Goal: Task Accomplishment & Management: Use online tool/utility

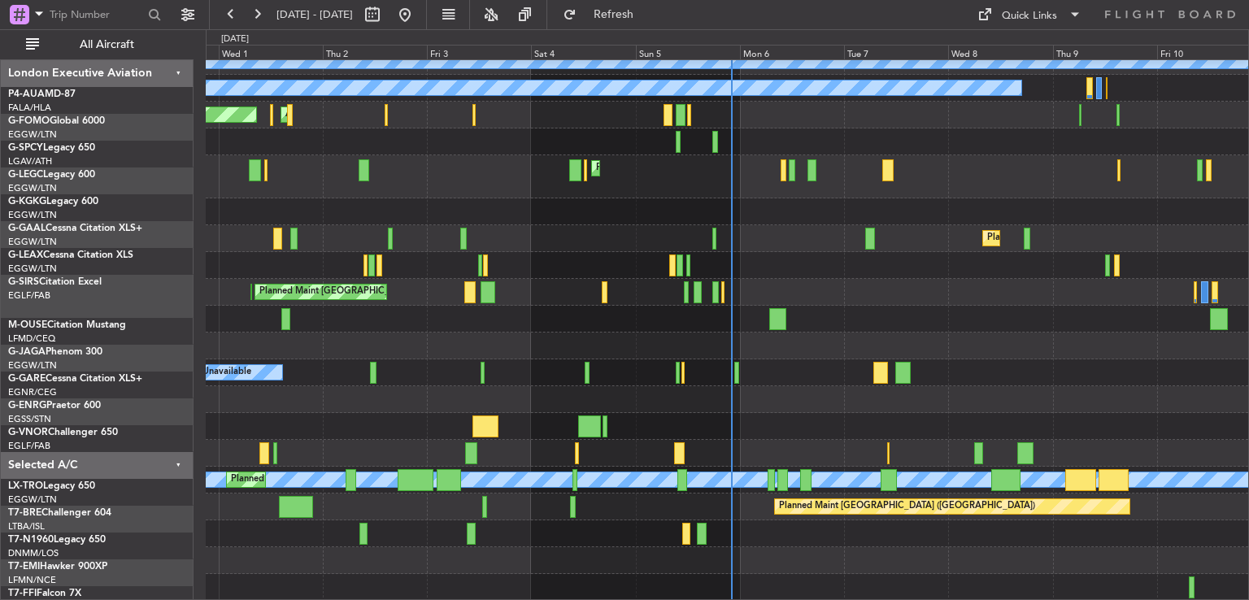
scroll to position [120, 0]
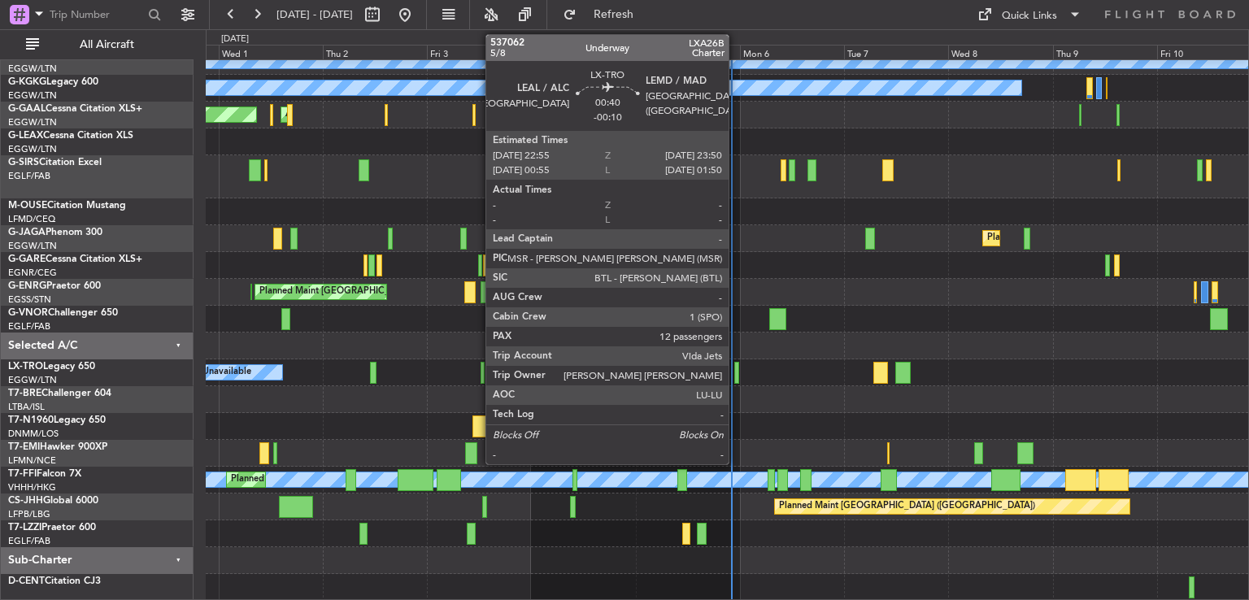
click at [736, 368] on div at bounding box center [736, 373] width 4 height 22
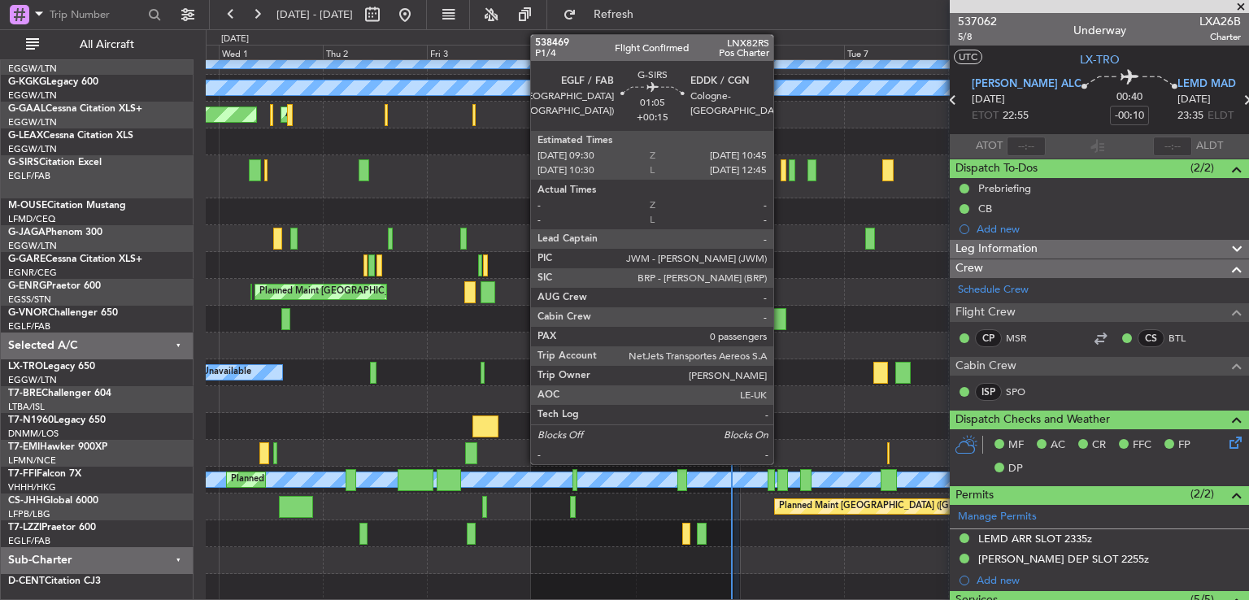
click at [781, 174] on div at bounding box center [784, 170] width 6 height 22
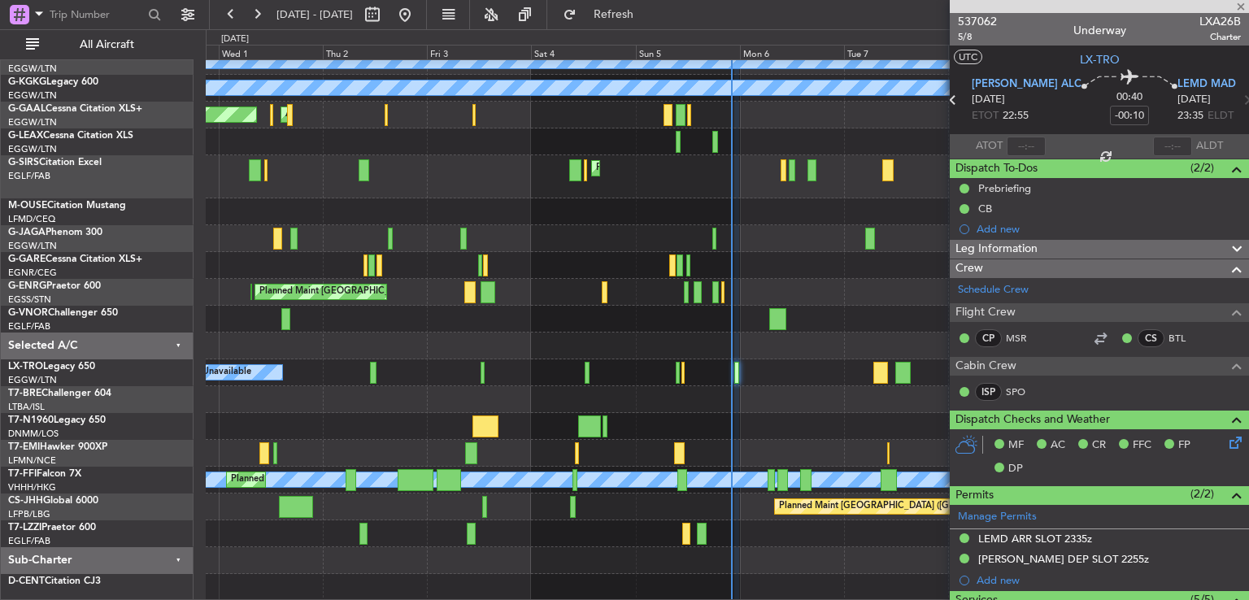
type input "+00:15"
type input "0"
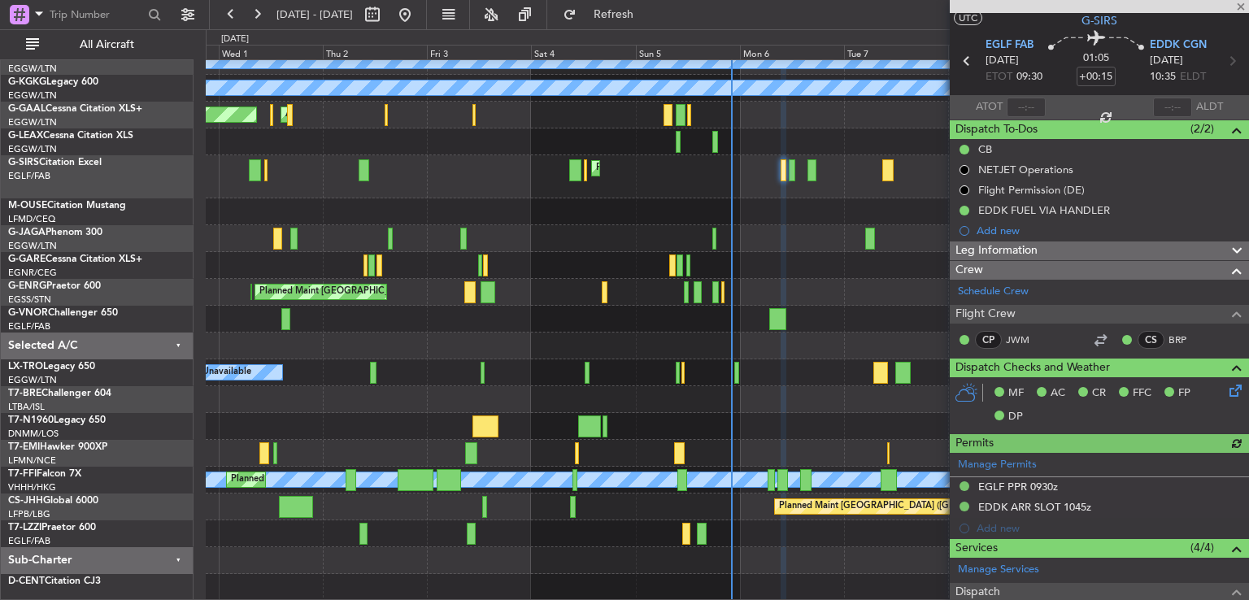
scroll to position [0, 0]
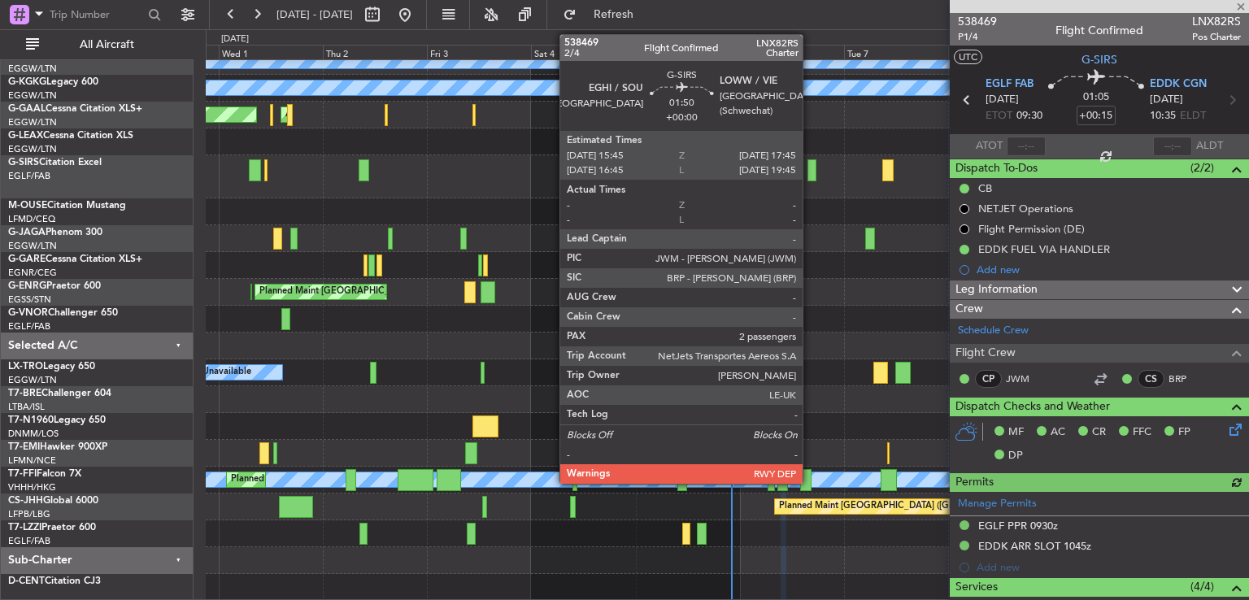
click at [810, 172] on div at bounding box center [811, 170] width 9 height 22
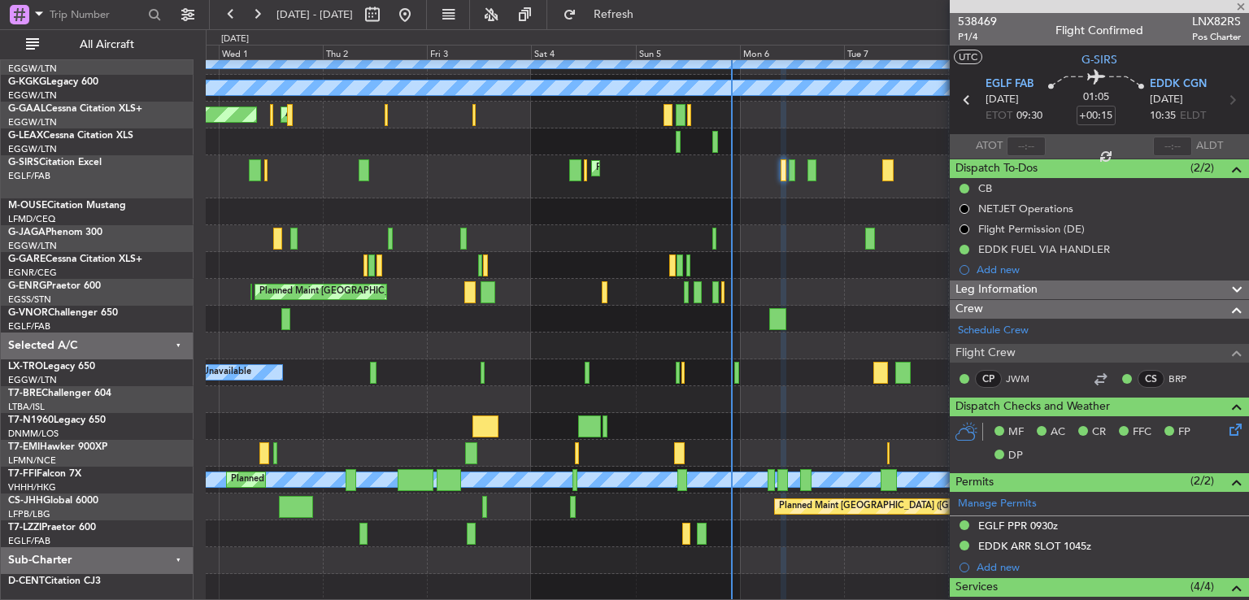
type input "2"
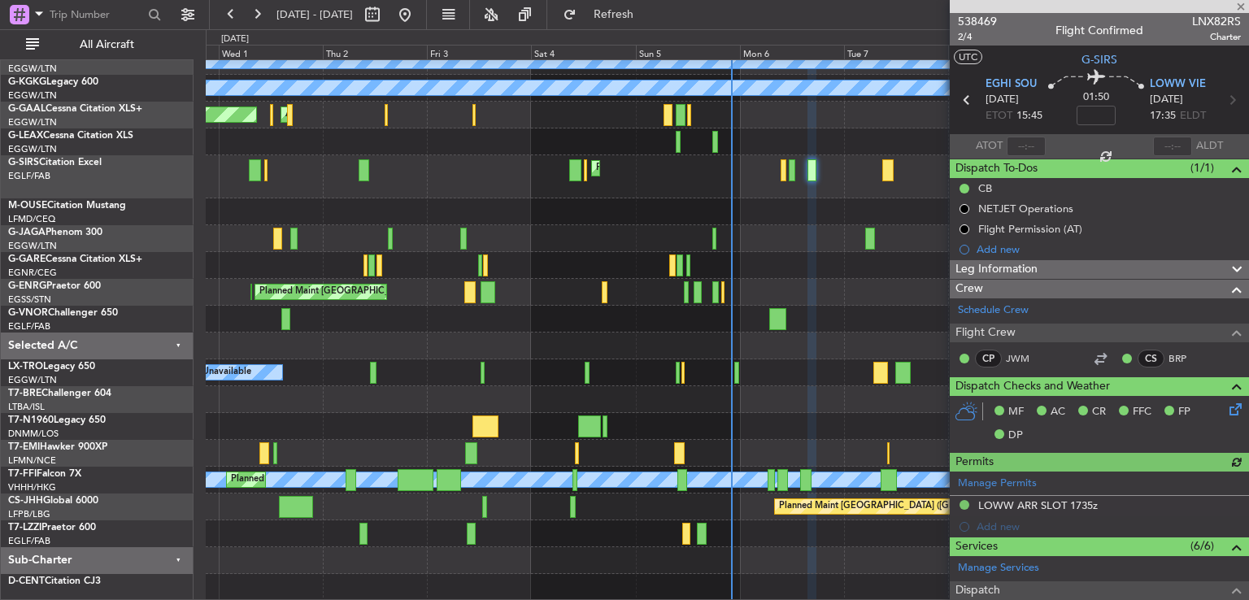
scroll to position [338, 0]
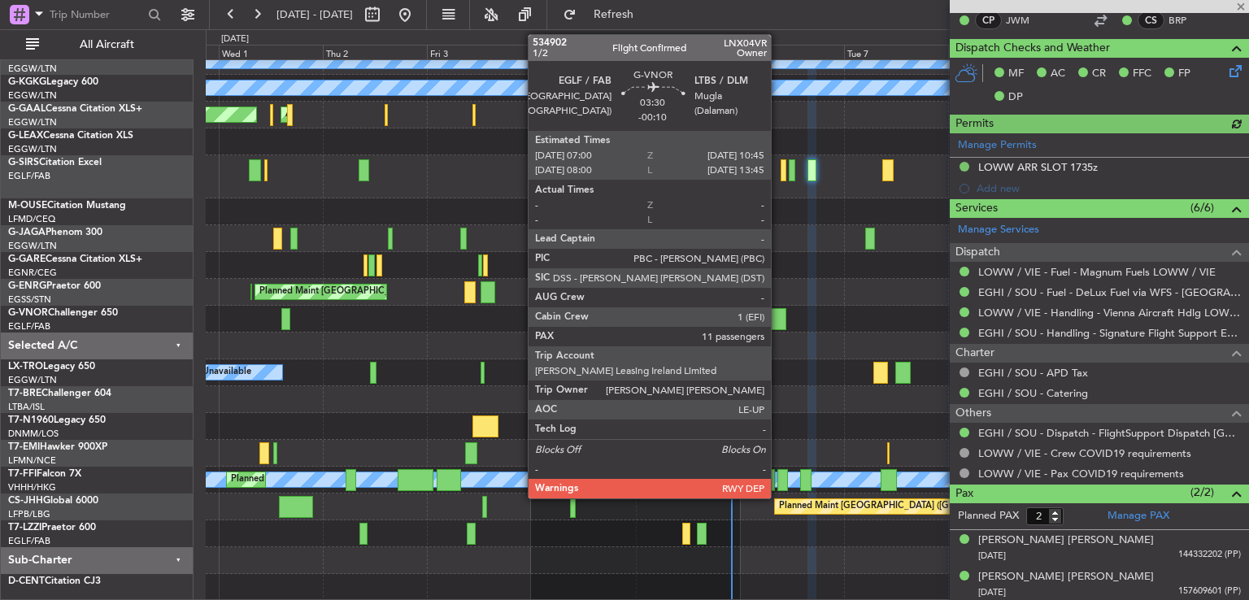
click at [778, 323] on div at bounding box center [777, 319] width 17 height 22
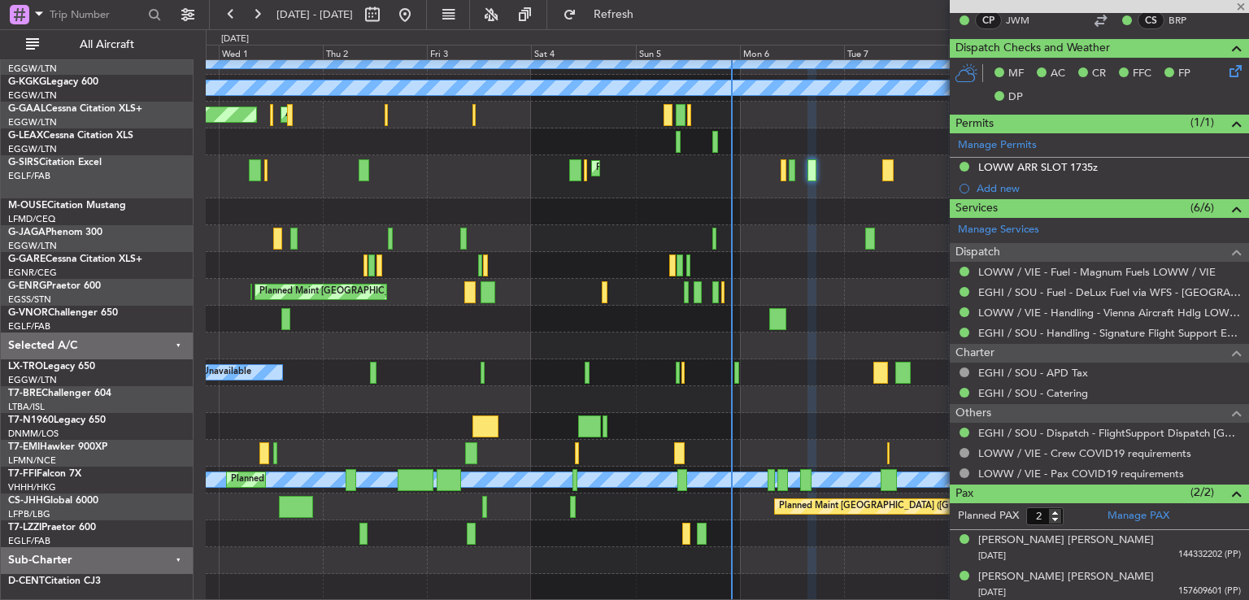
type input "-00:10"
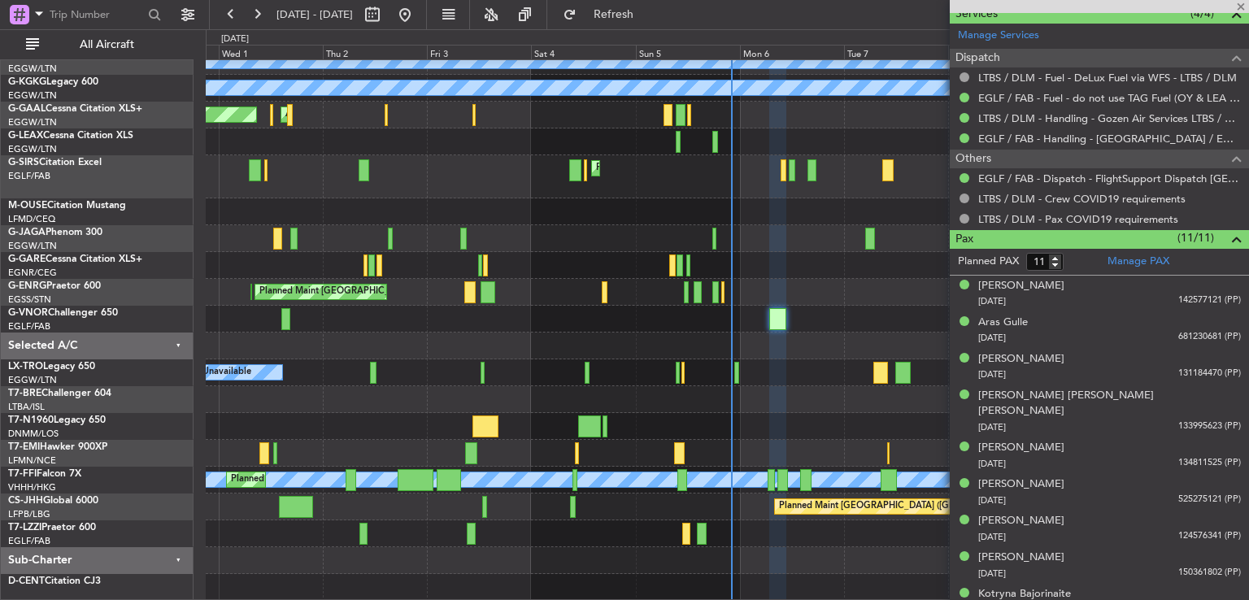
scroll to position [657, 0]
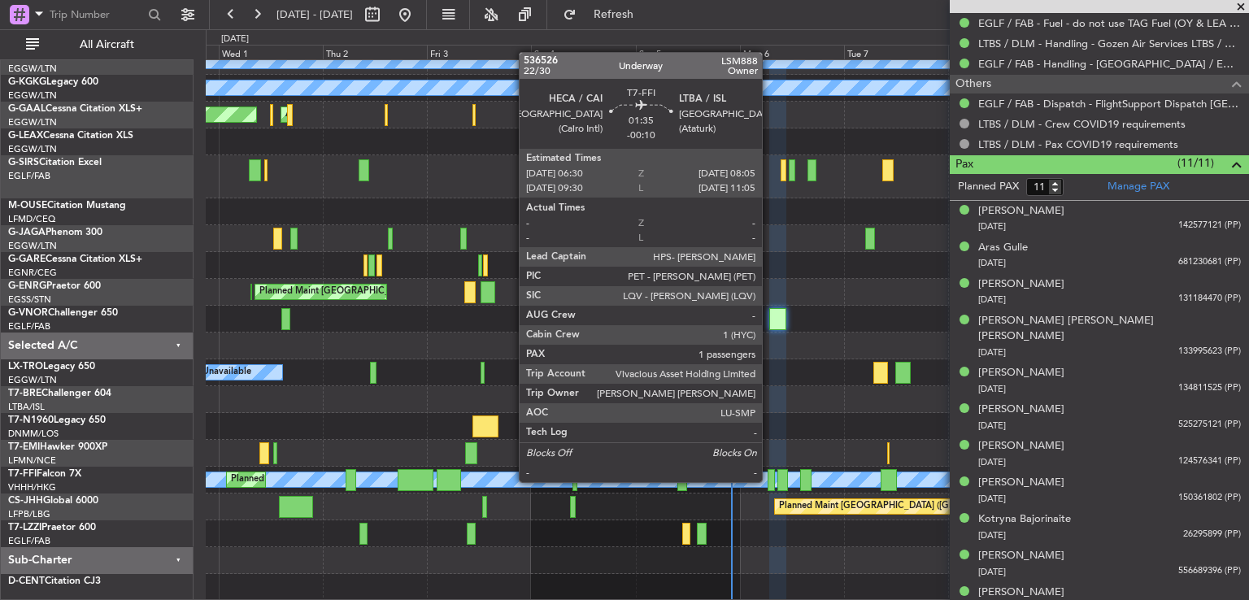
click at [769, 481] on div at bounding box center [771, 480] width 7 height 22
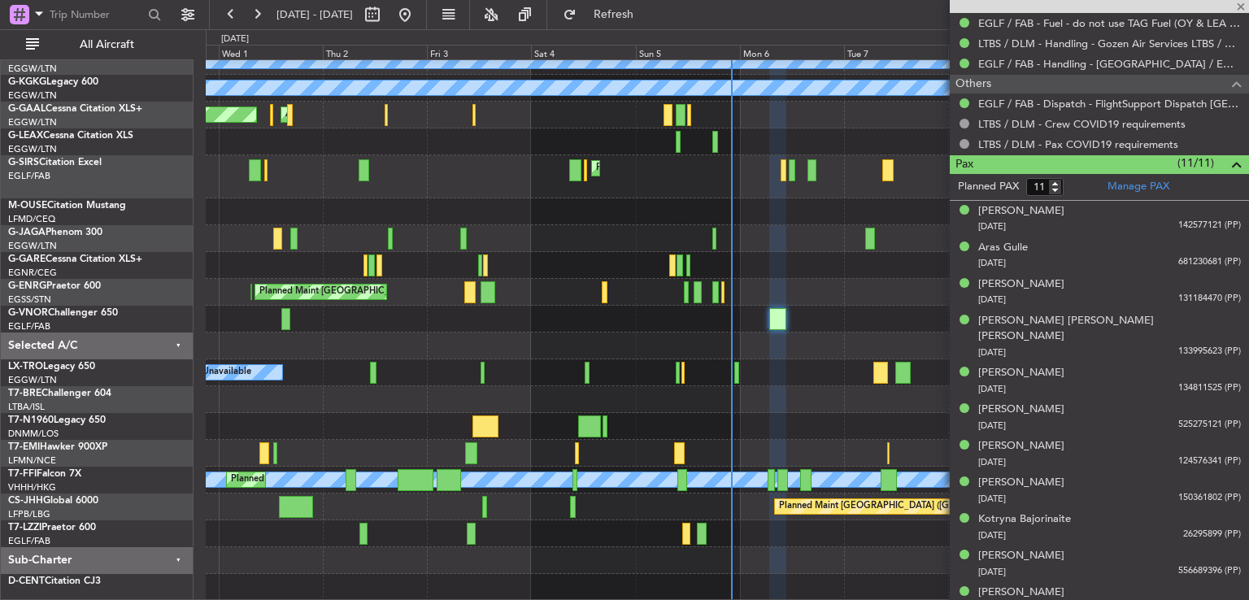
type input "1"
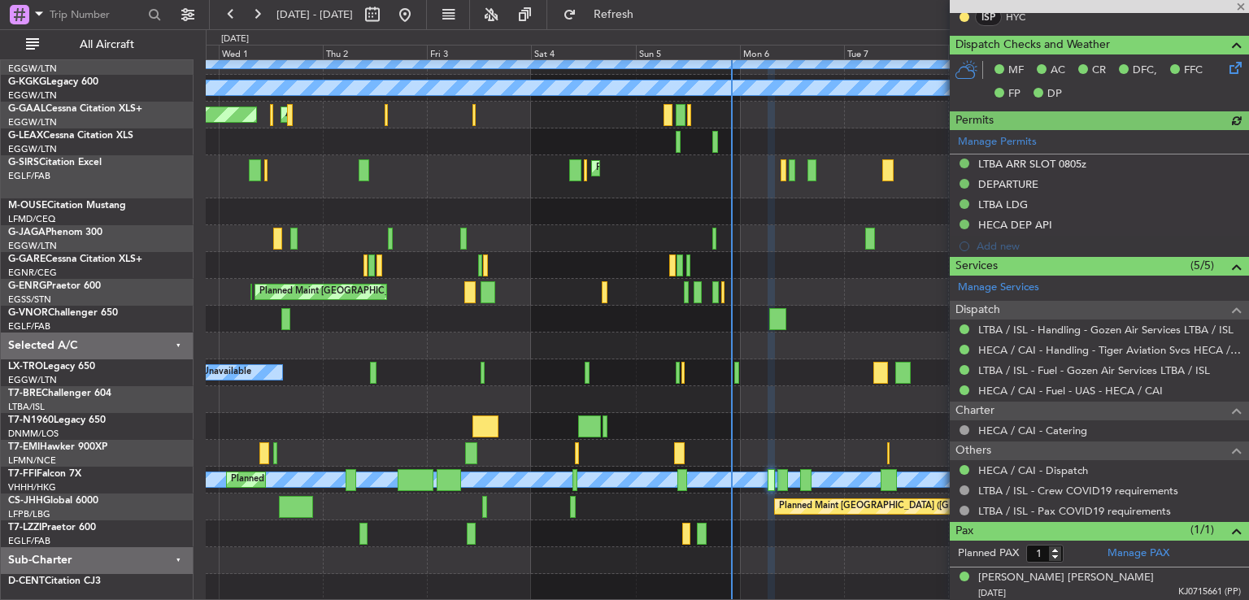
scroll to position [396, 0]
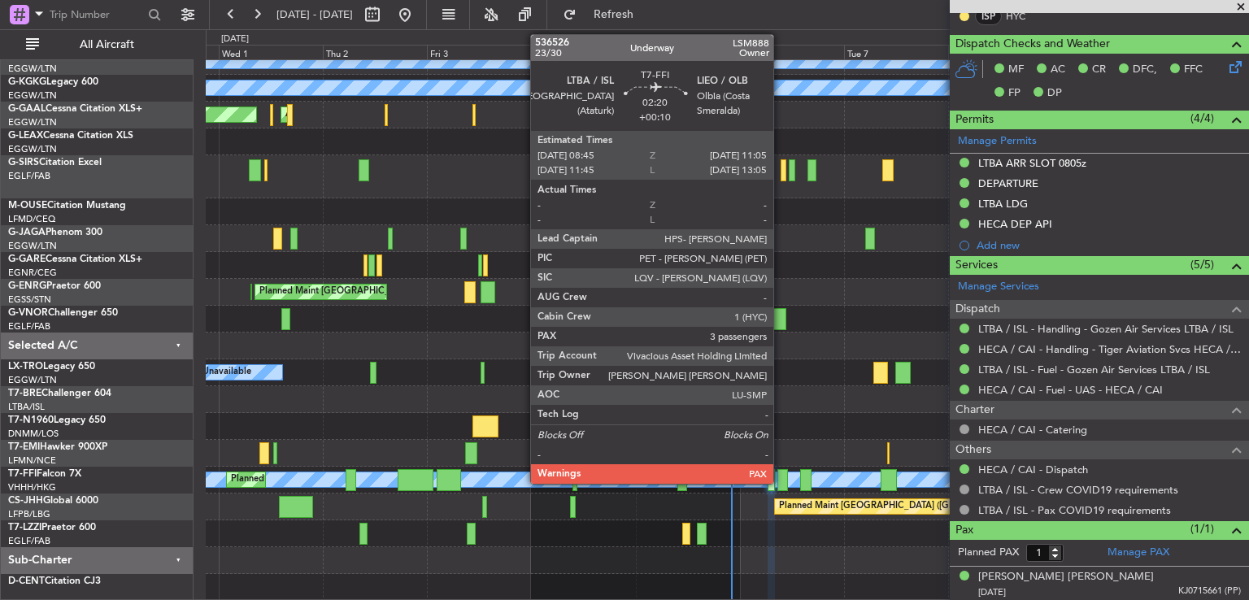
click at [781, 479] on div at bounding box center [782, 480] width 11 height 22
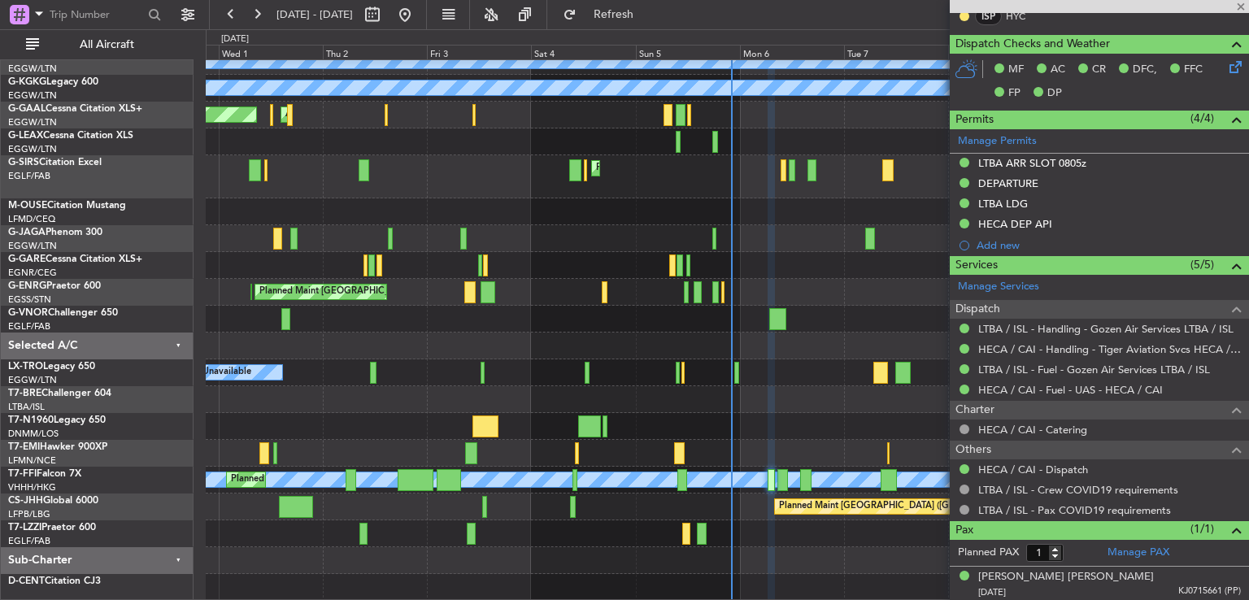
type input "+00:10"
type input "3"
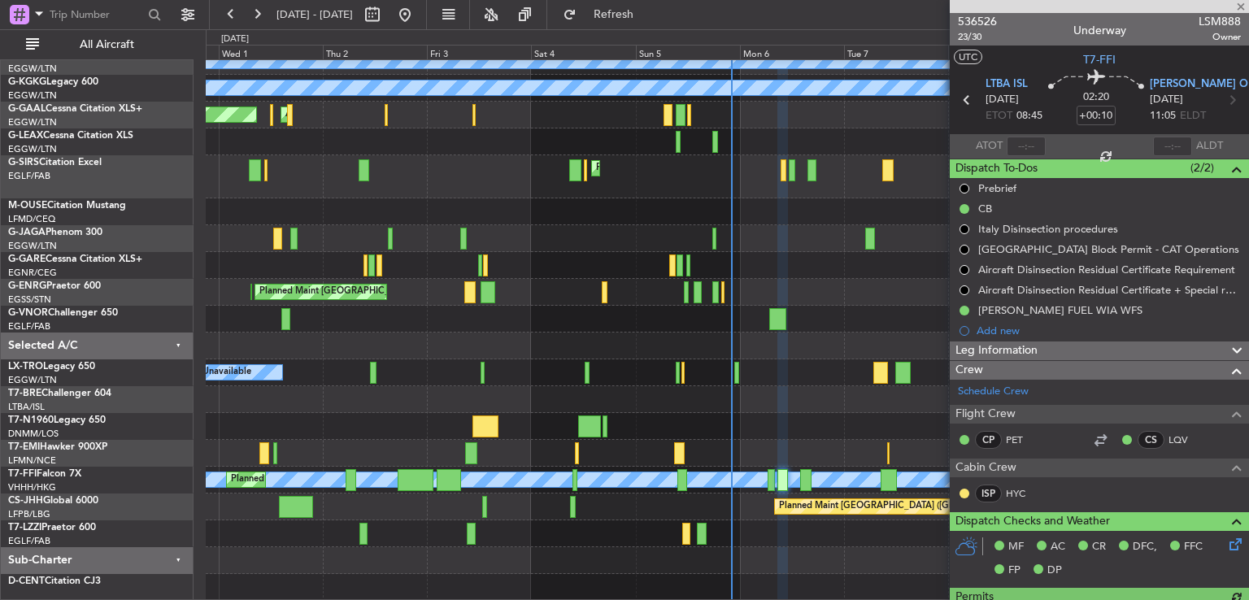
scroll to position [530, 0]
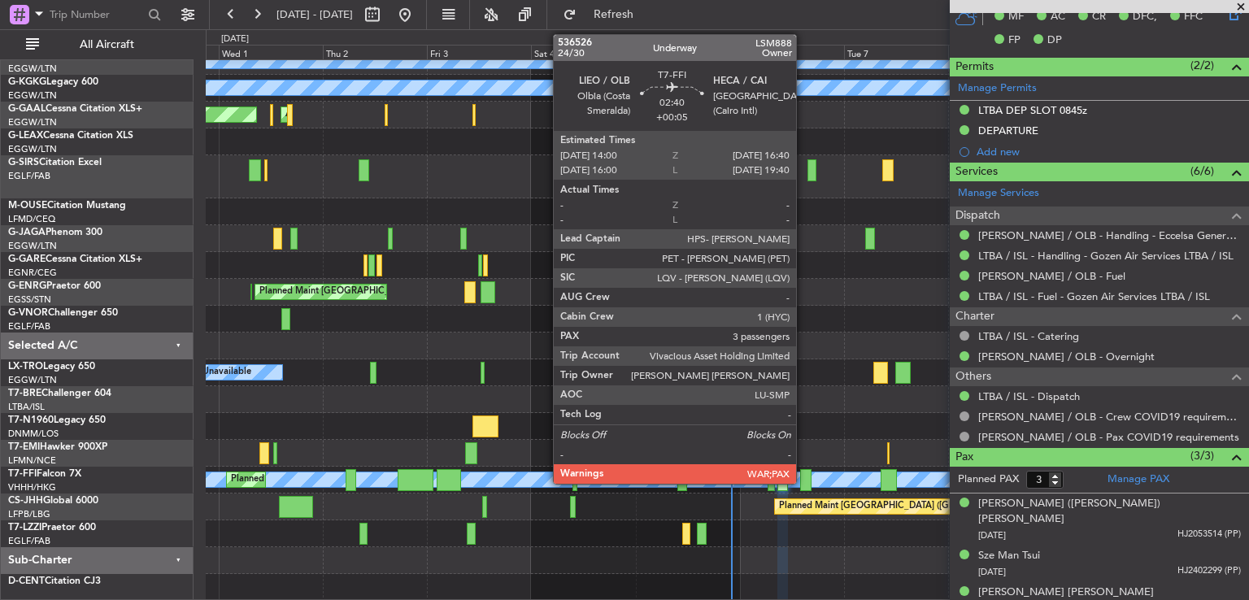
click at [803, 475] on div at bounding box center [806, 480] width 12 height 22
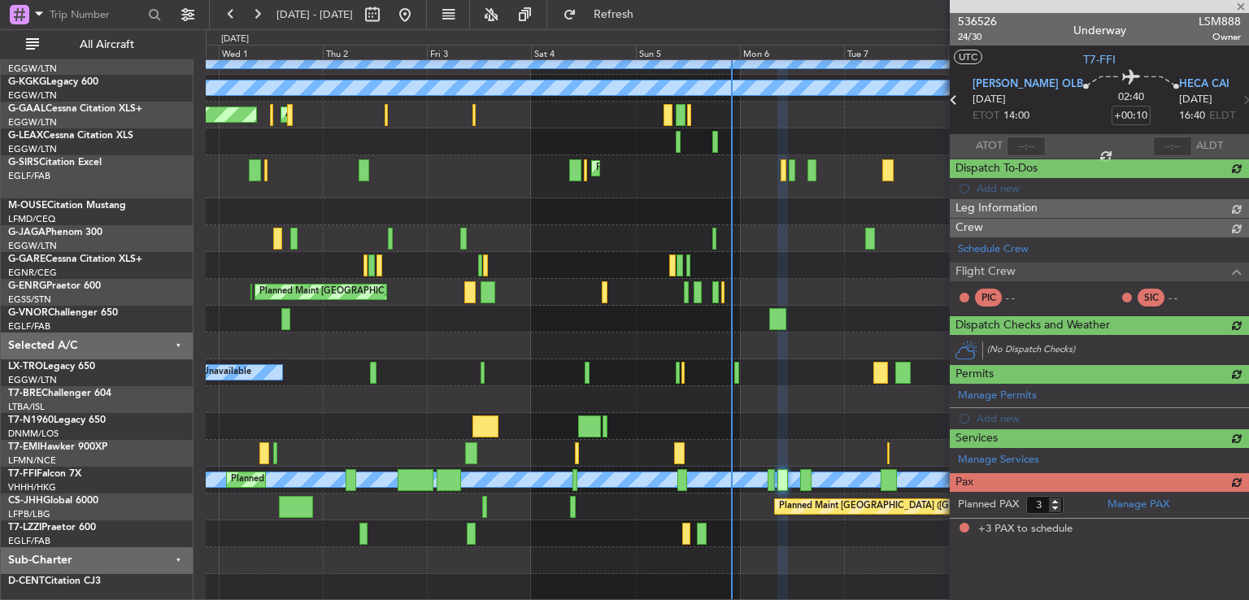
type input "+00:05"
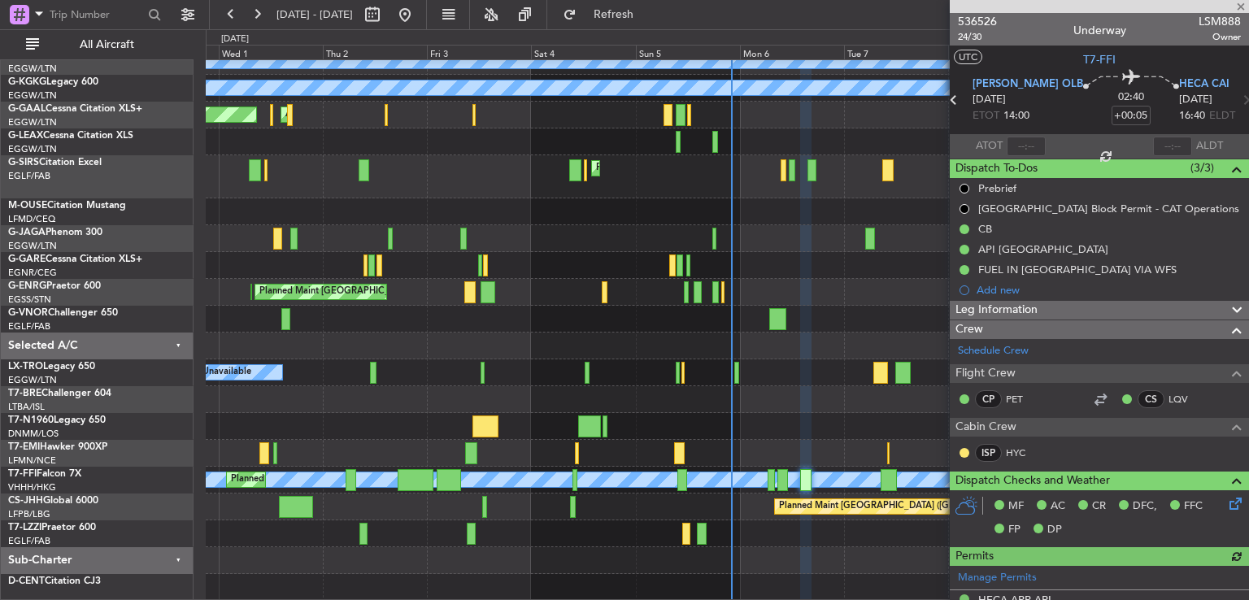
scroll to position [490, 0]
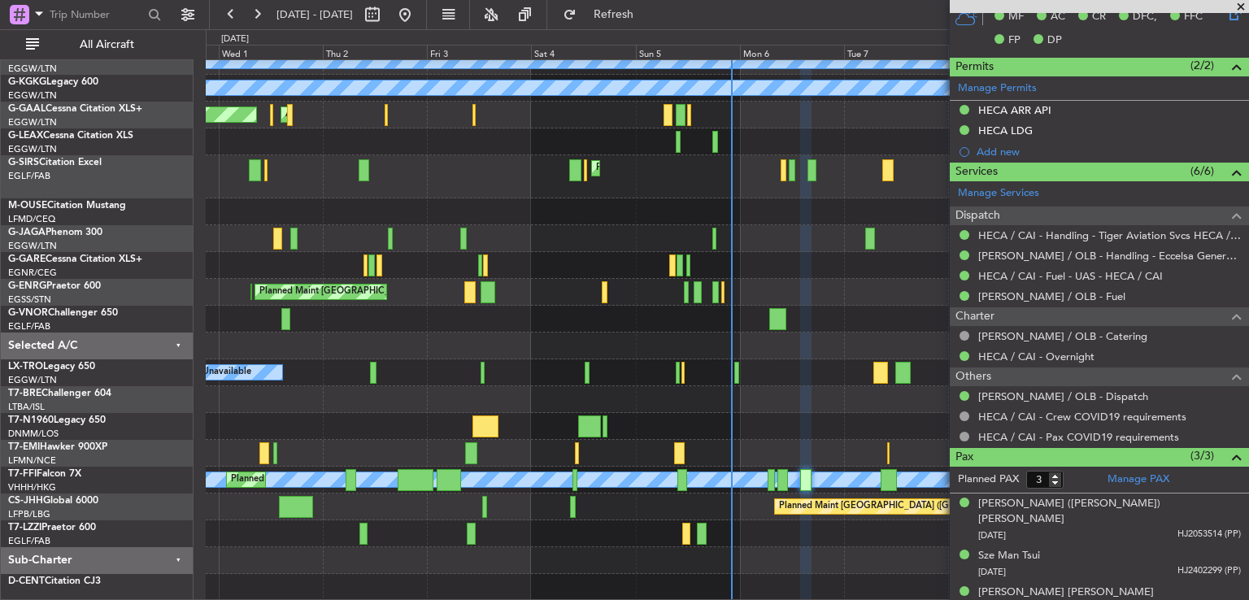
click at [1240, 2] on span at bounding box center [1241, 7] width 16 height 15
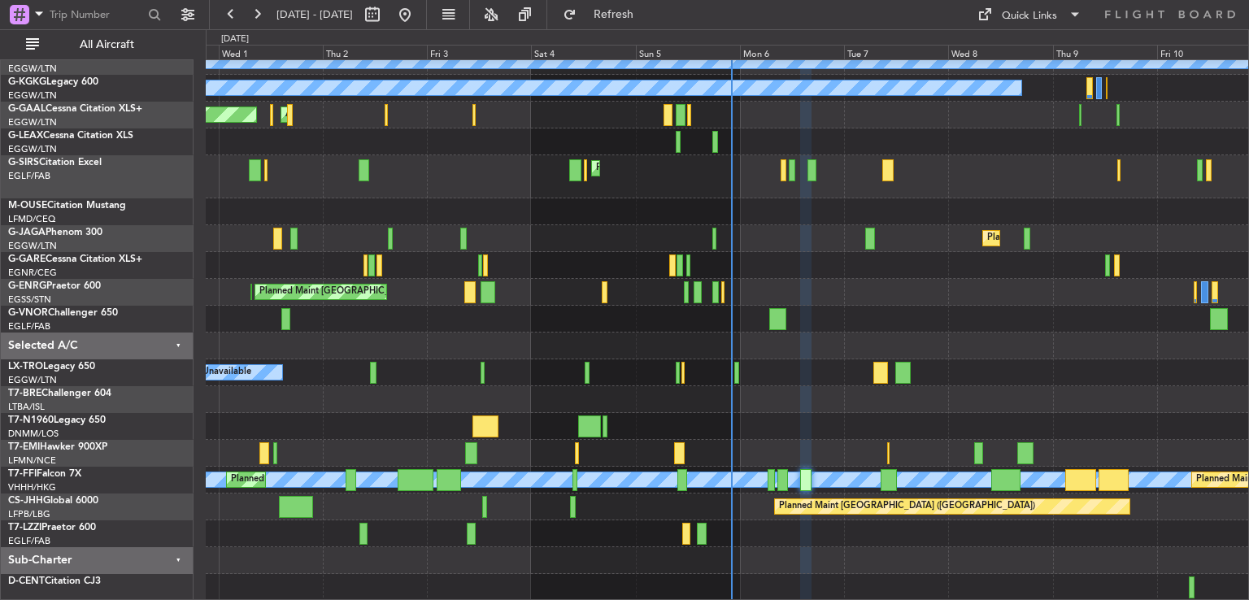
type input "0"
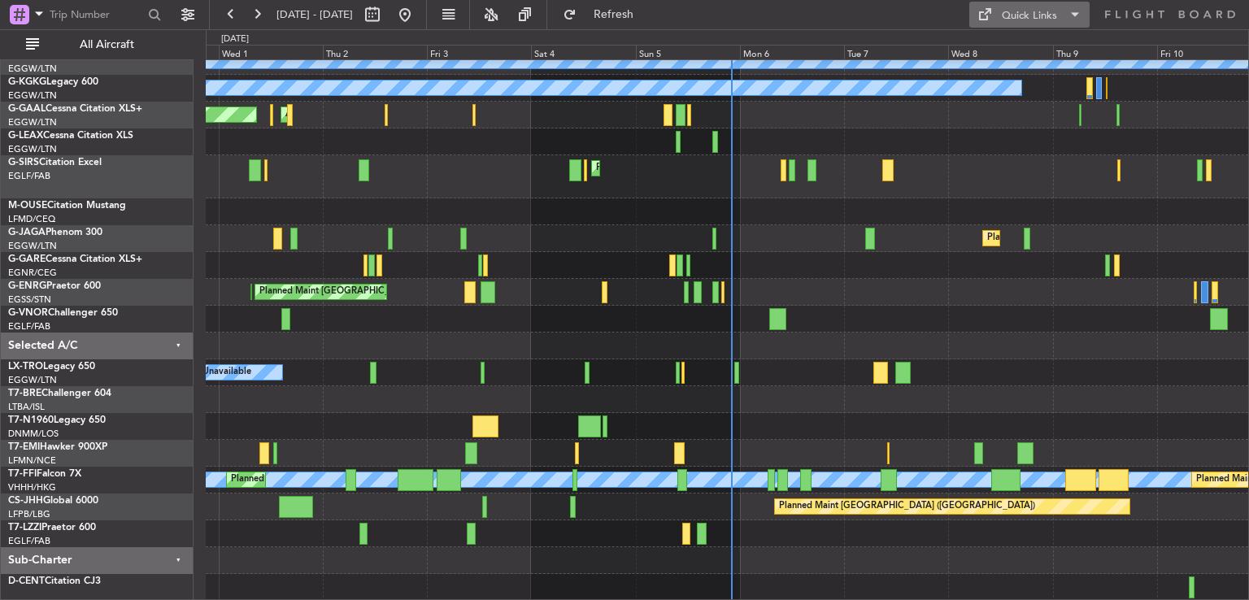
click at [1051, 12] on div "Quick Links" at bounding box center [1029, 16] width 55 height 16
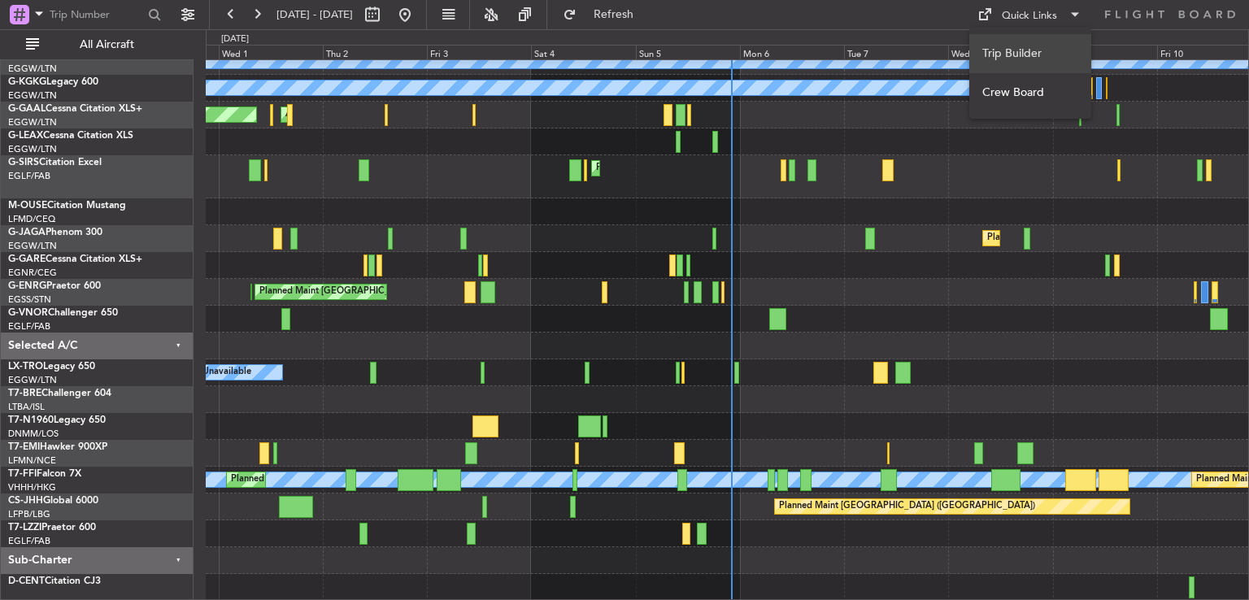
click at [1010, 53] on button "Trip Builder" at bounding box center [1030, 53] width 122 height 39
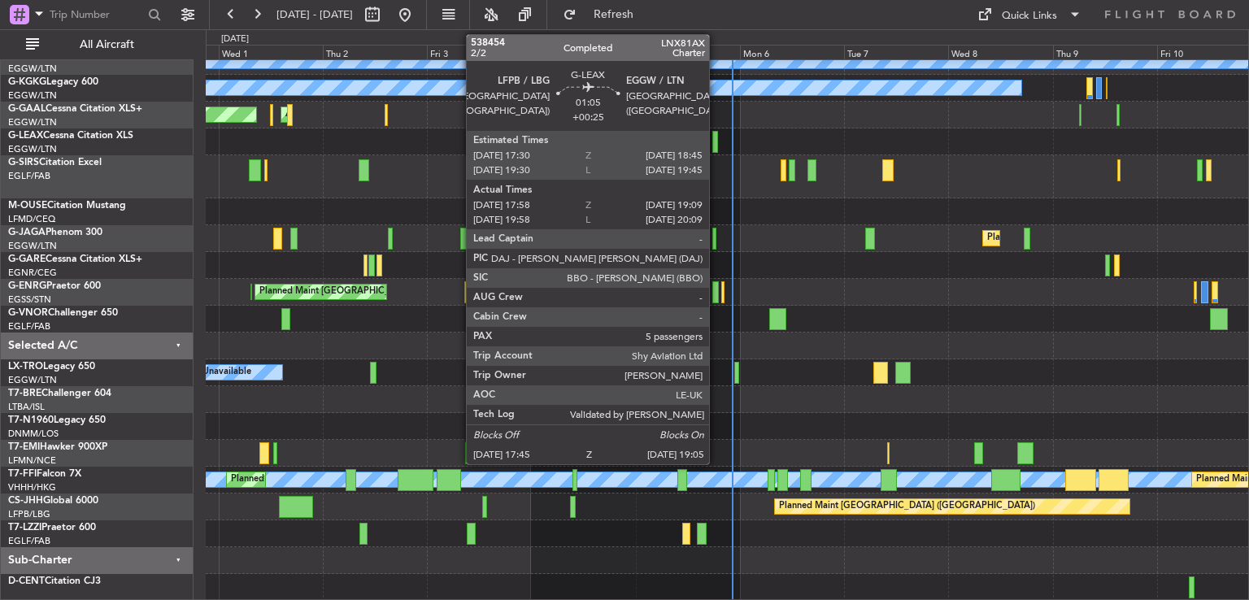
click at [712, 141] on div at bounding box center [715, 142] width 7 height 22
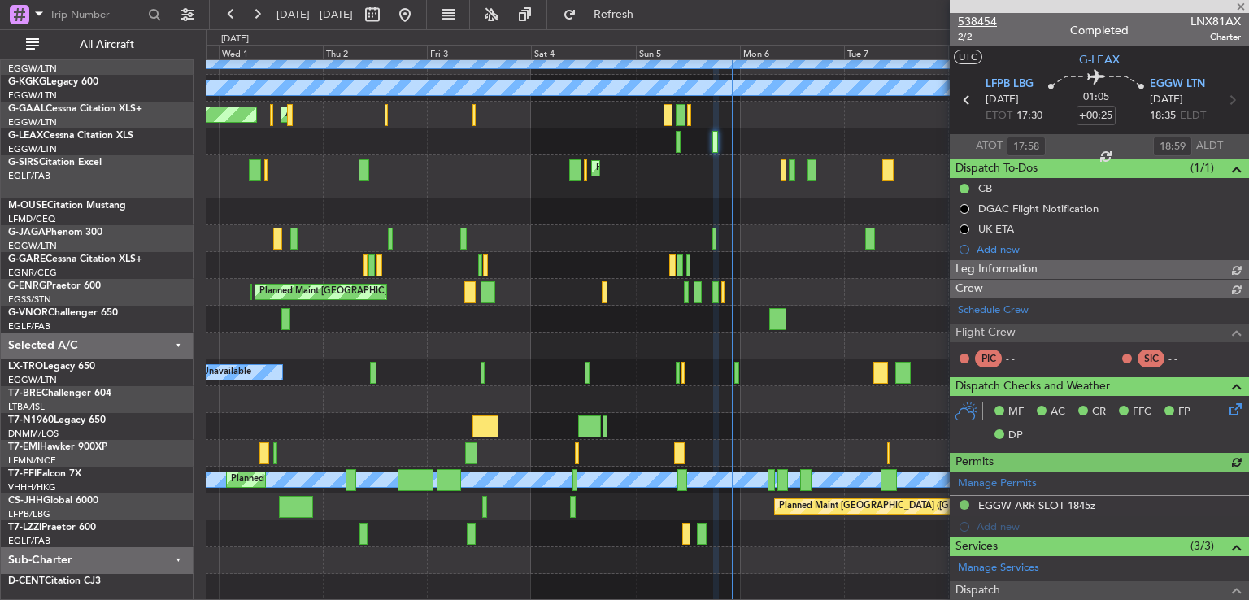
click at [978, 20] on span "538454" at bounding box center [977, 21] width 39 height 17
click at [1239, 8] on span at bounding box center [1241, 7] width 16 height 15
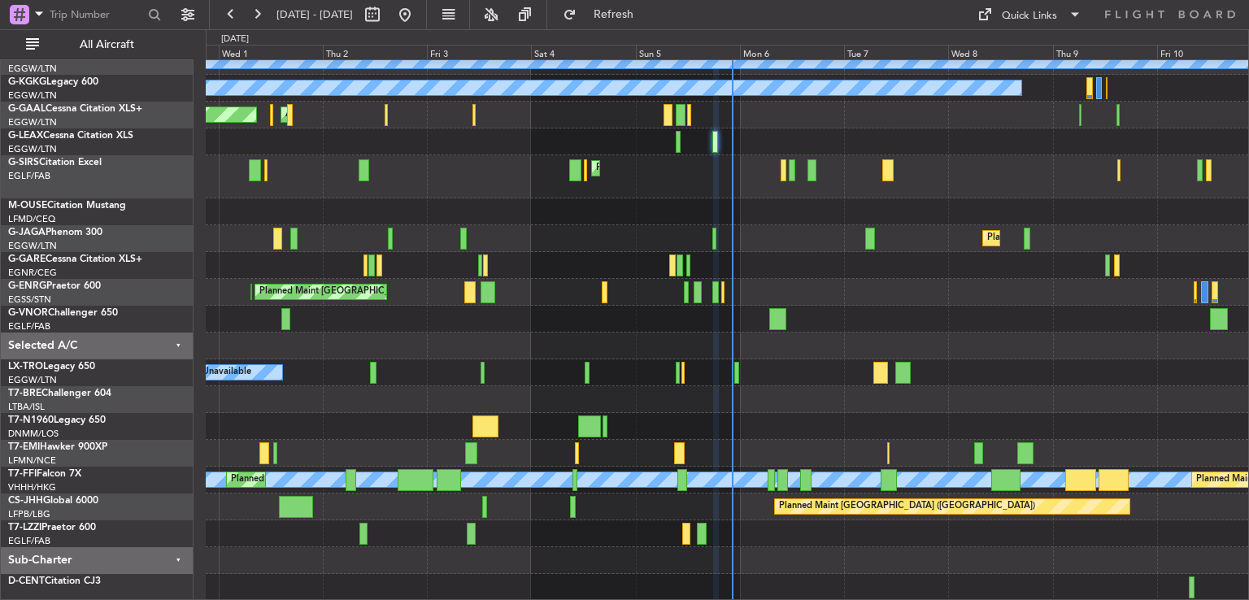
type input "0"
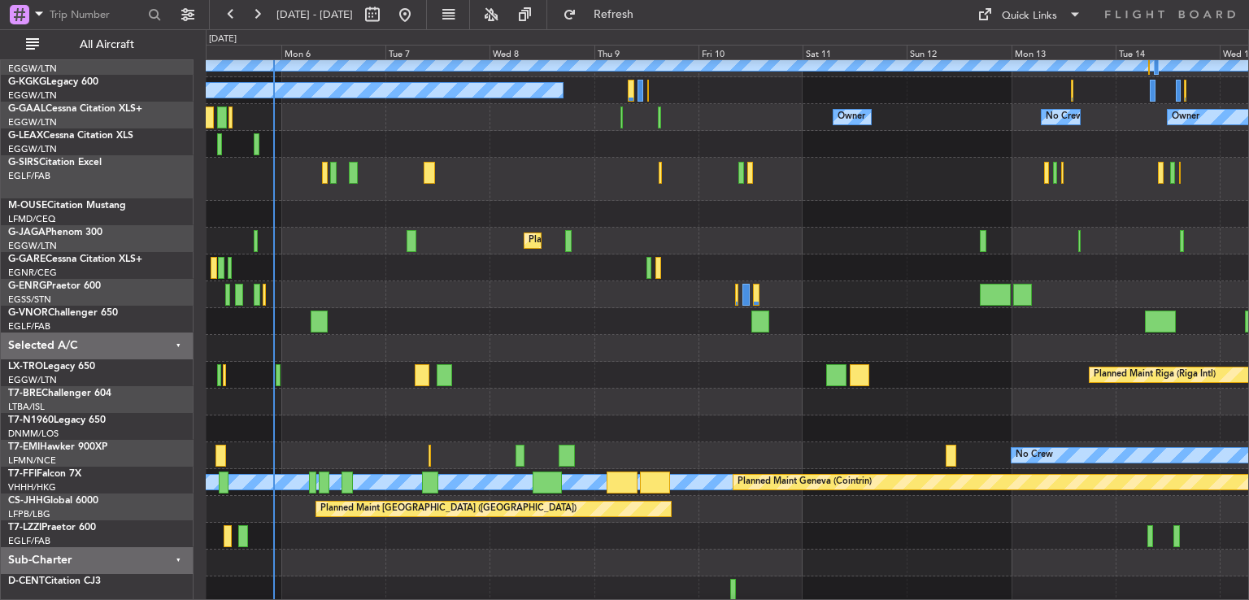
scroll to position [117, 0]
click at [566, 316] on div at bounding box center [727, 321] width 1042 height 27
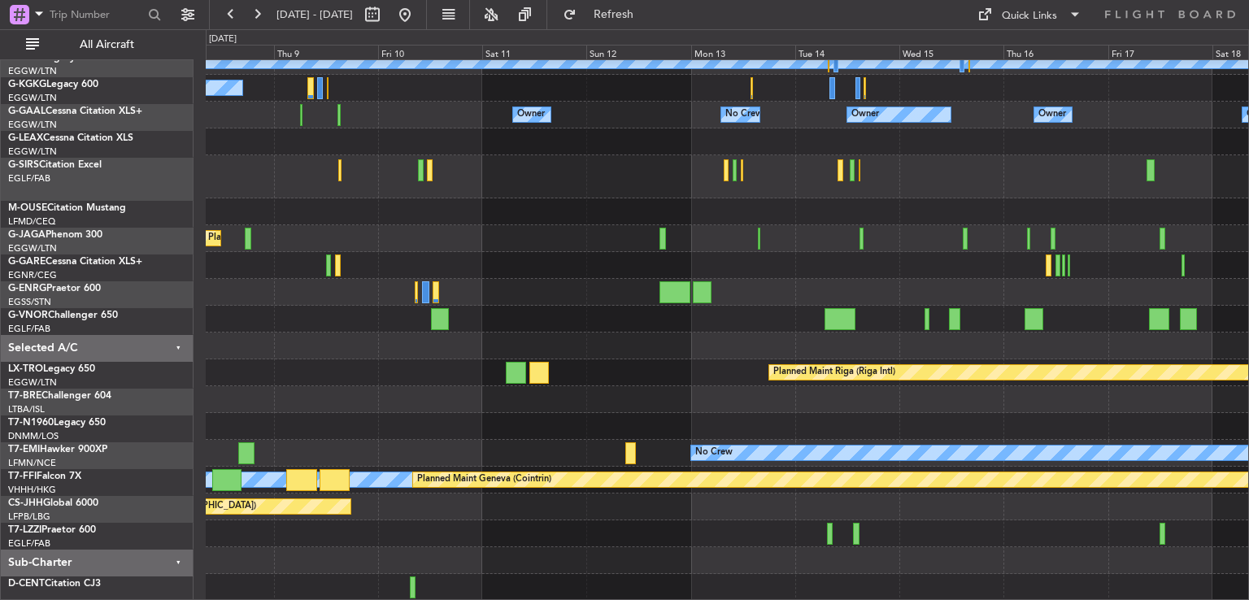
scroll to position [120, 0]
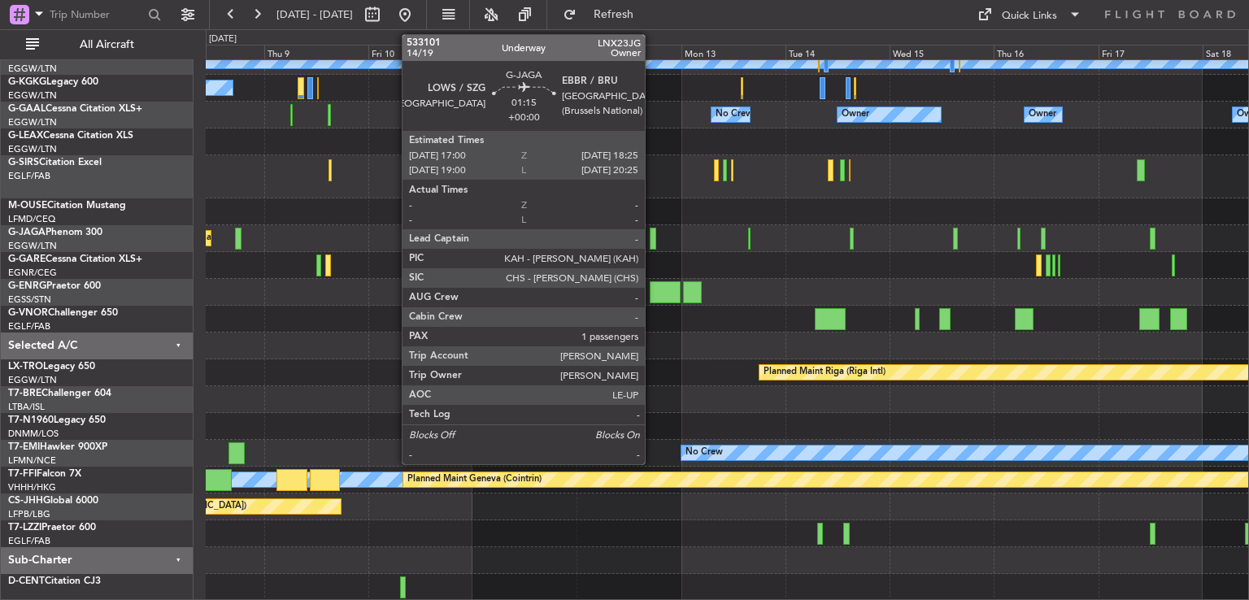
click at [652, 237] on div at bounding box center [653, 239] width 7 height 22
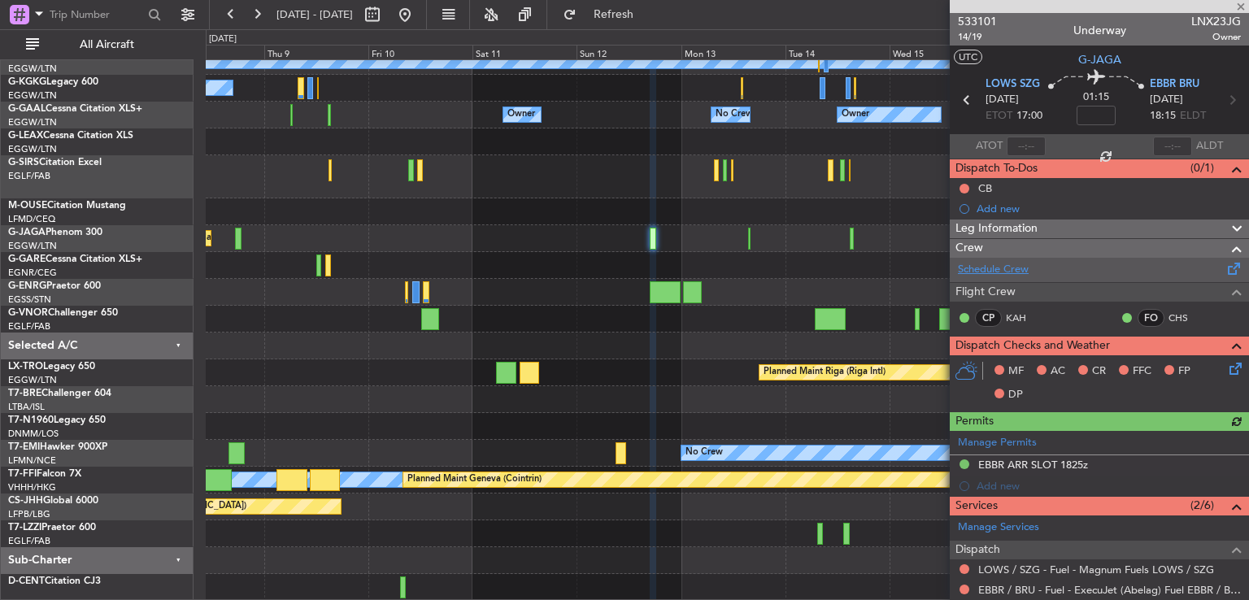
click at [999, 268] on link "Schedule Crew" at bounding box center [993, 270] width 71 height 16
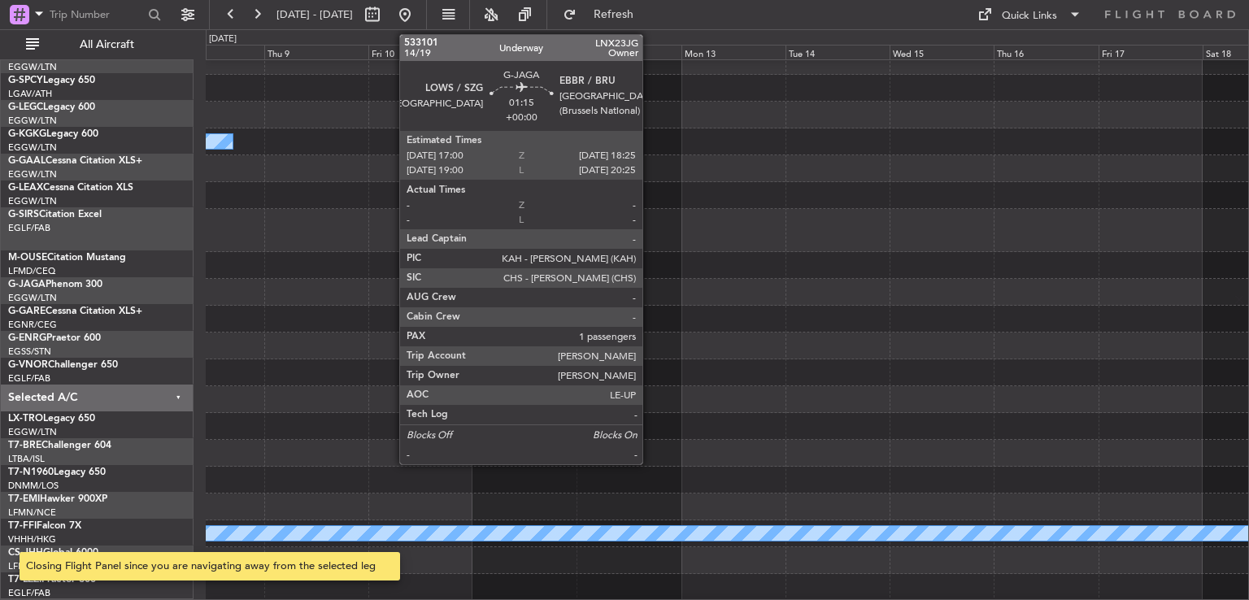
scroll to position [65, 0]
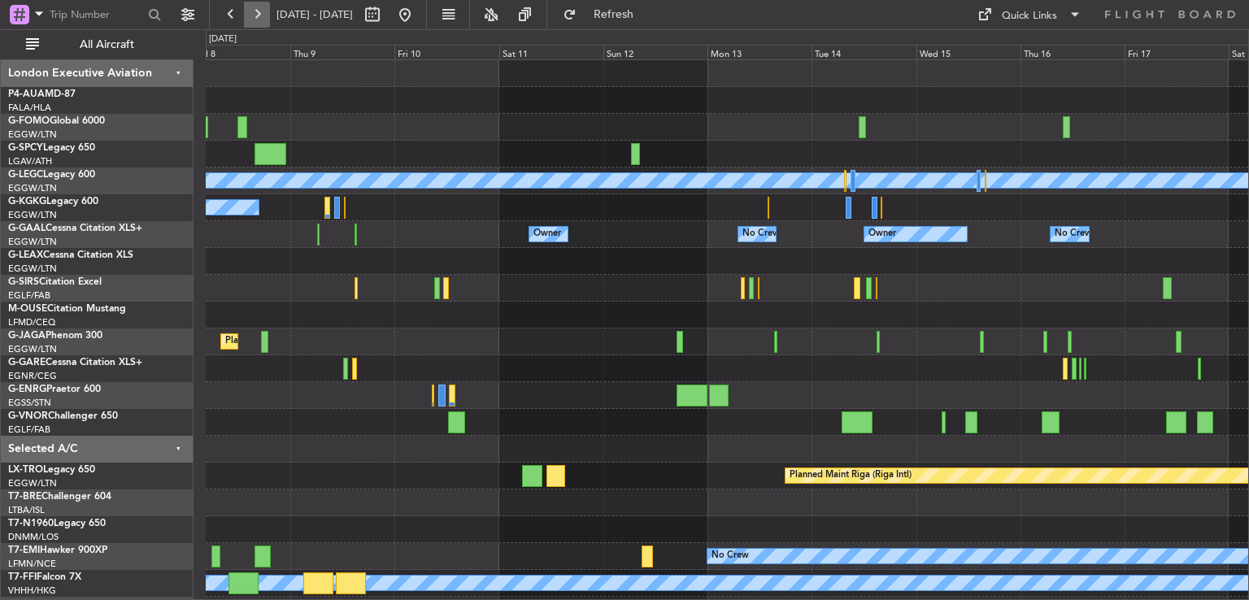
click at [256, 12] on button at bounding box center [257, 15] width 26 height 26
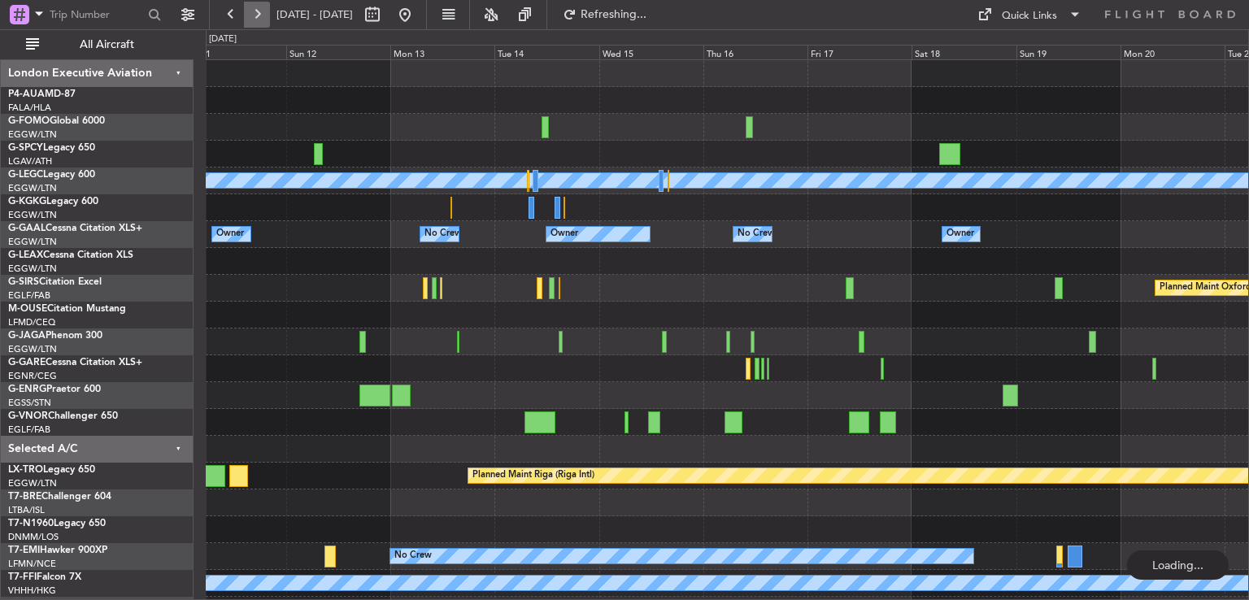
click at [256, 12] on button at bounding box center [257, 15] width 26 height 26
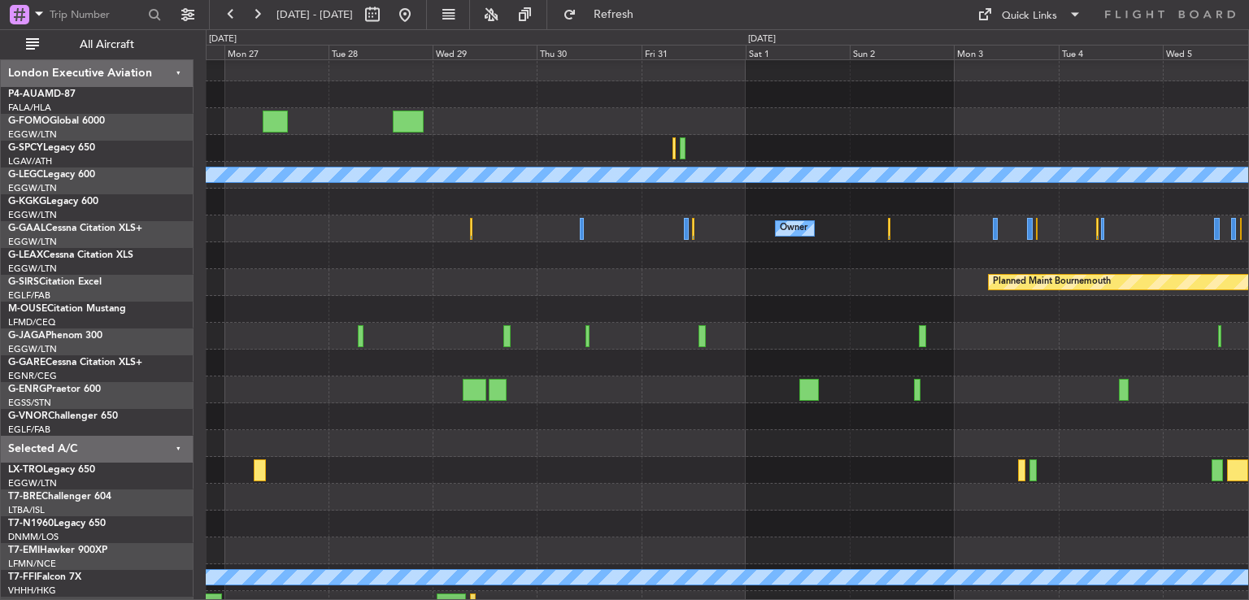
scroll to position [8, 0]
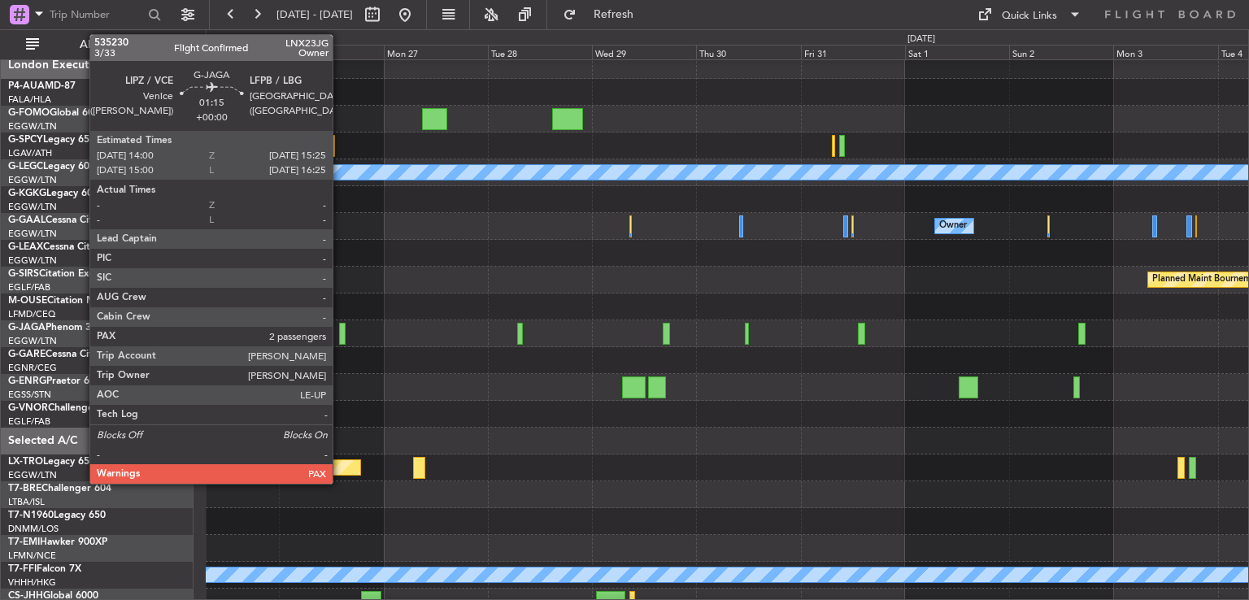
click at [340, 337] on div at bounding box center [342, 334] width 7 height 22
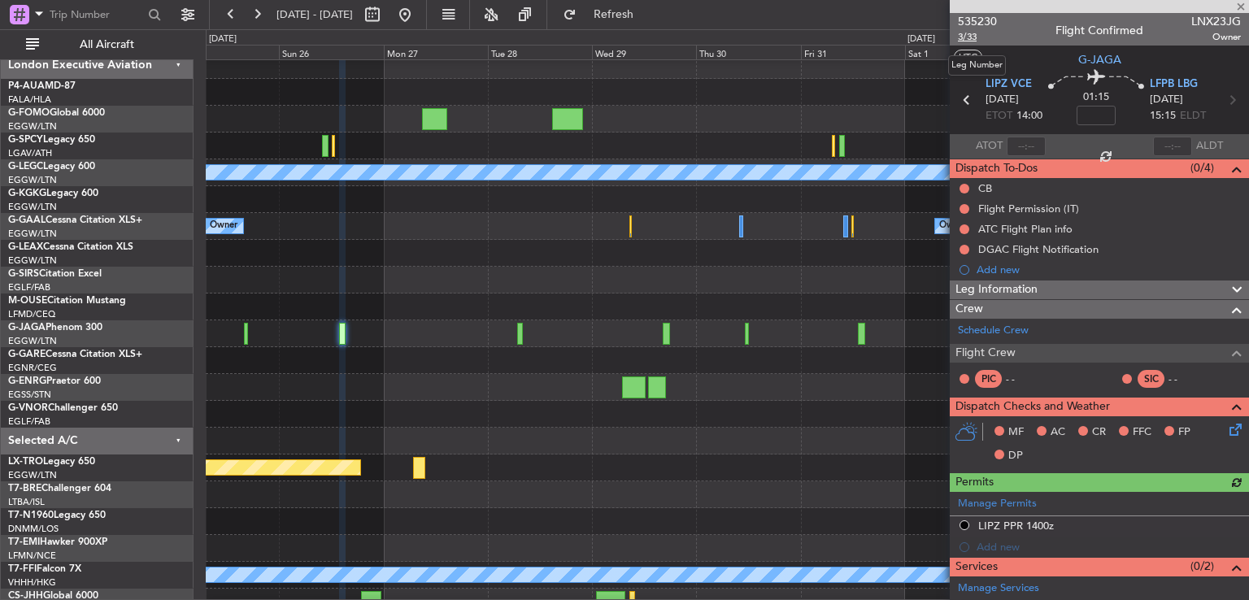
click at [968, 36] on span "3/33" at bounding box center [977, 37] width 39 height 14
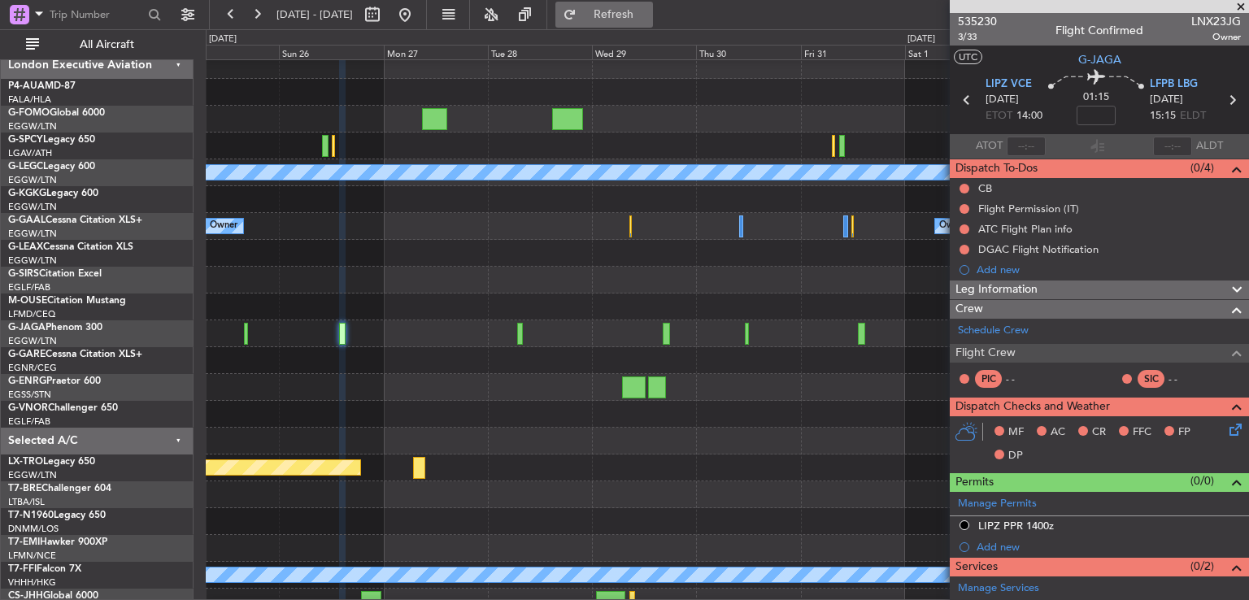
click at [647, 23] on button "Refresh" at bounding box center [604, 15] width 98 height 26
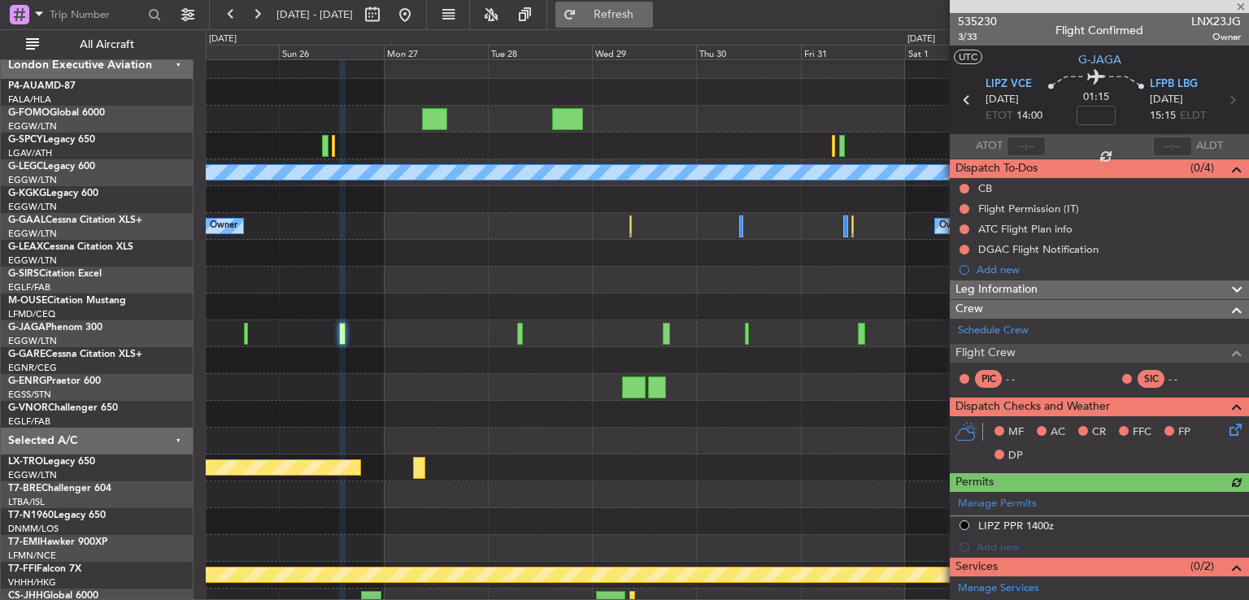
click at [647, 23] on button "Refresh" at bounding box center [604, 15] width 98 height 26
click at [621, 14] on button "Refresh" at bounding box center [604, 15] width 98 height 26
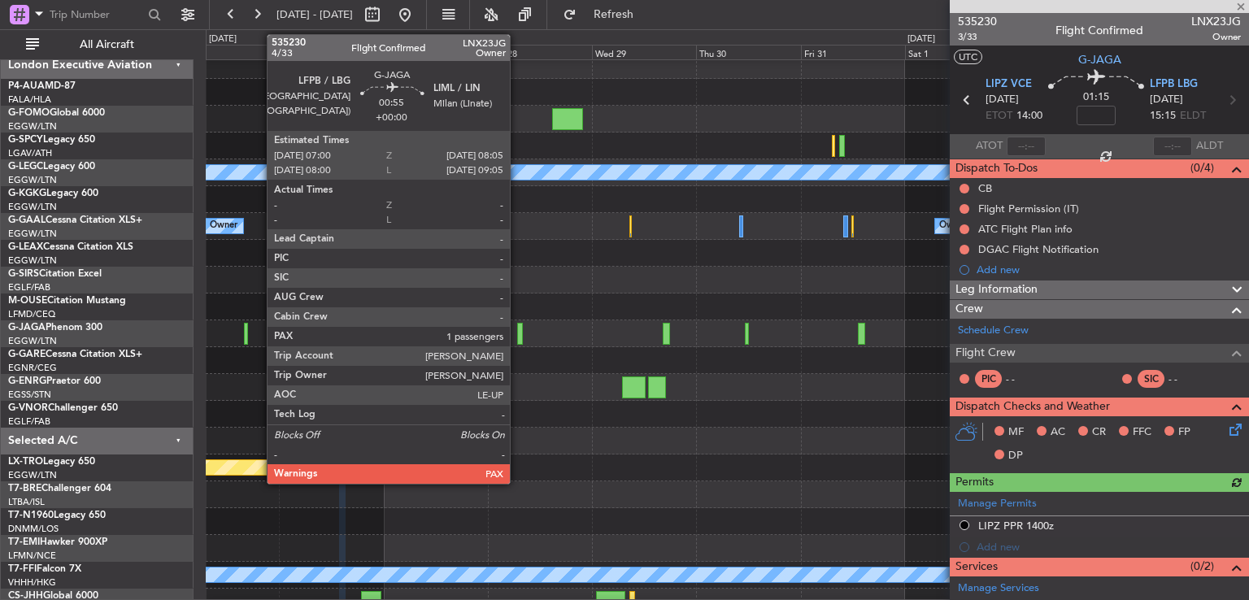
click at [517, 336] on div at bounding box center [519, 334] width 5 height 22
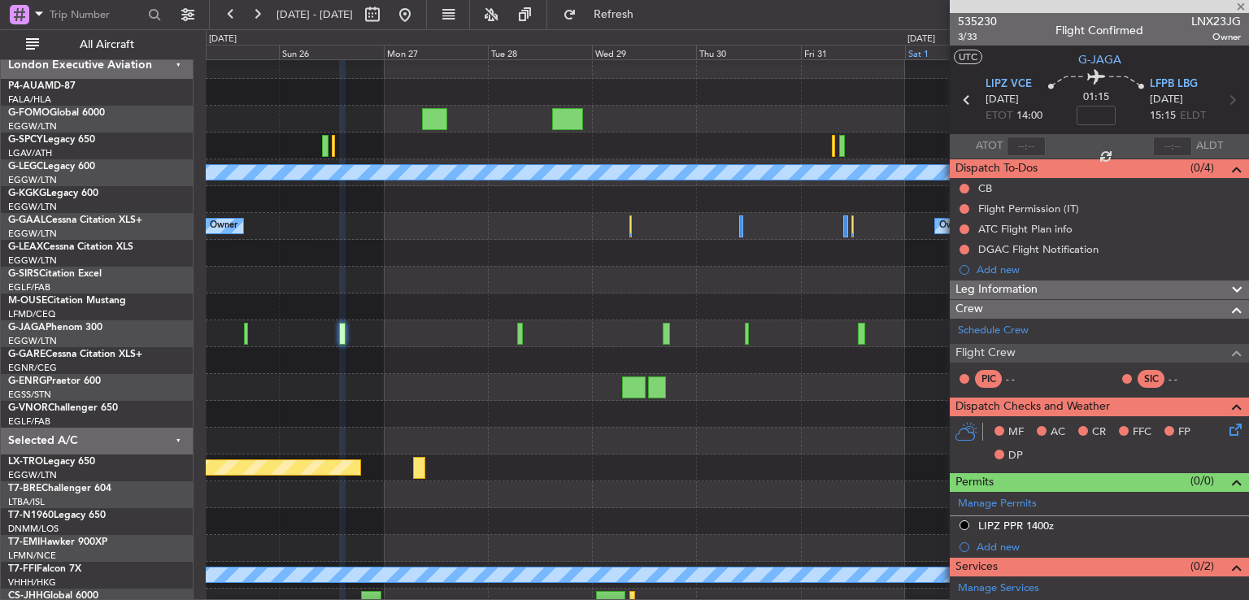
type input "1"
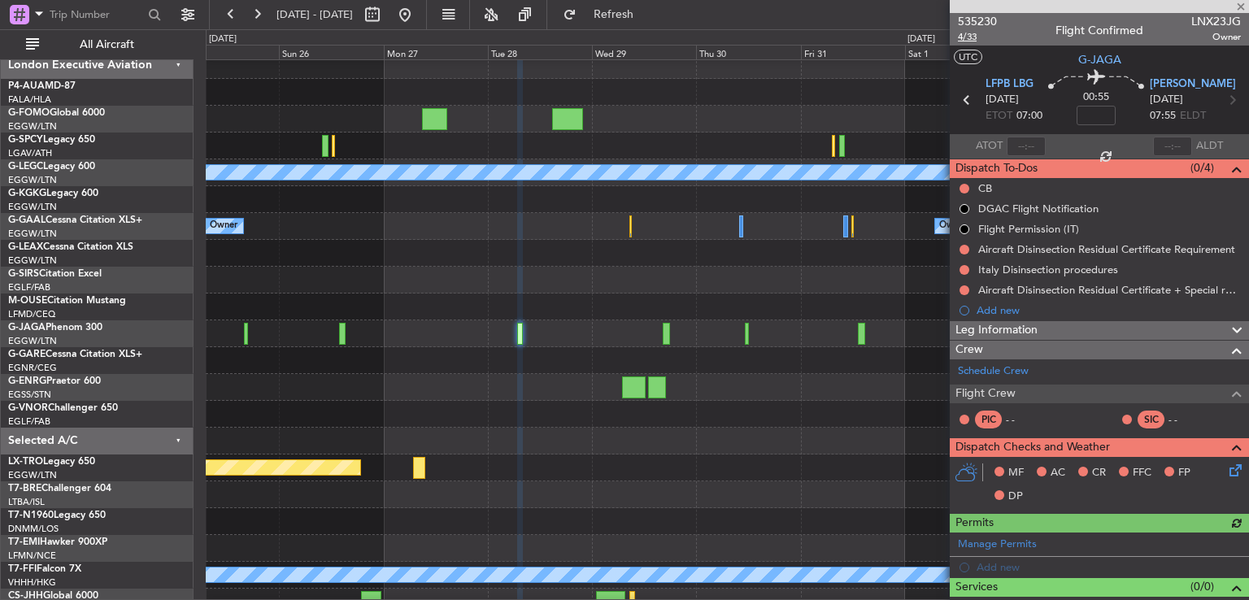
click at [971, 37] on span "4/33" at bounding box center [977, 37] width 39 height 14
click at [418, 24] on button at bounding box center [405, 15] width 26 height 26
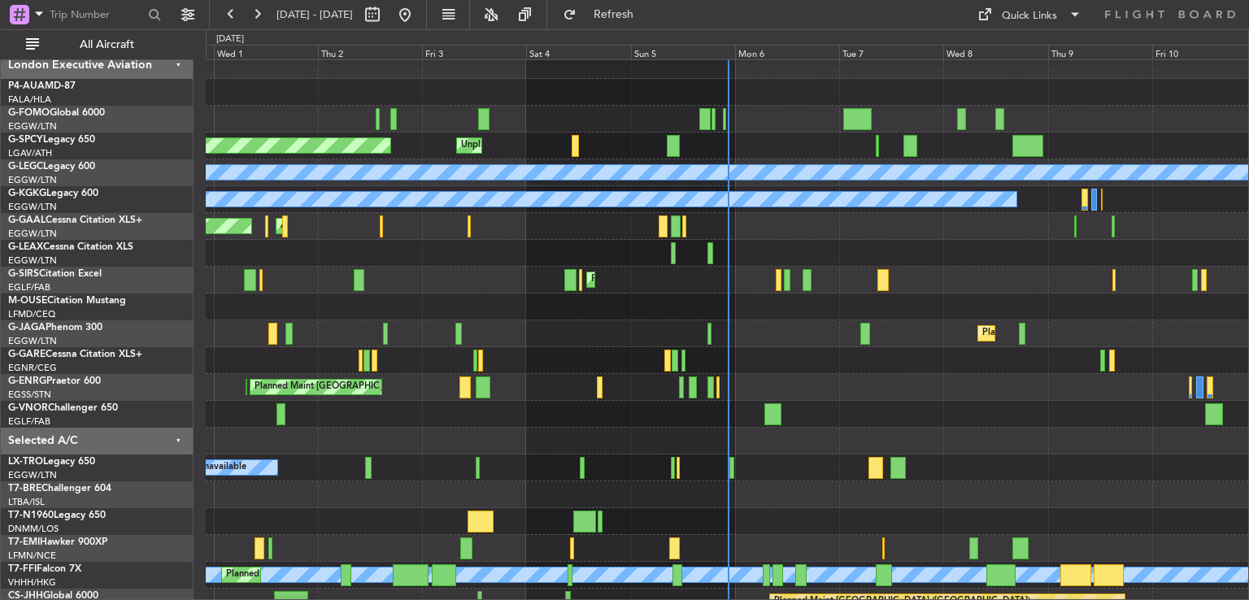
click at [842, 394] on div "Planned Maint [GEOGRAPHIC_DATA] ([GEOGRAPHIC_DATA]) Planned Maint [GEOGRAPHIC_D…" at bounding box center [727, 387] width 1042 height 27
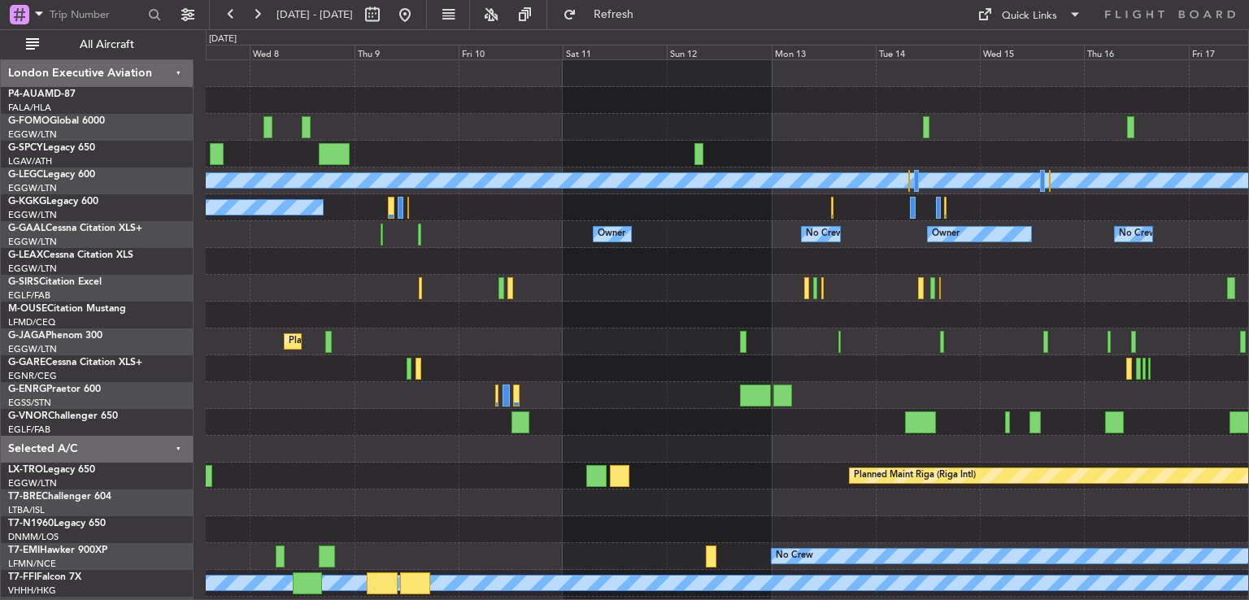
click at [237, 270] on div "A/C Unavailable [GEOGRAPHIC_DATA] ([GEOGRAPHIC_DATA]) A/C Unavailable [GEOGRAPH…" at bounding box center [727, 382] width 1042 height 644
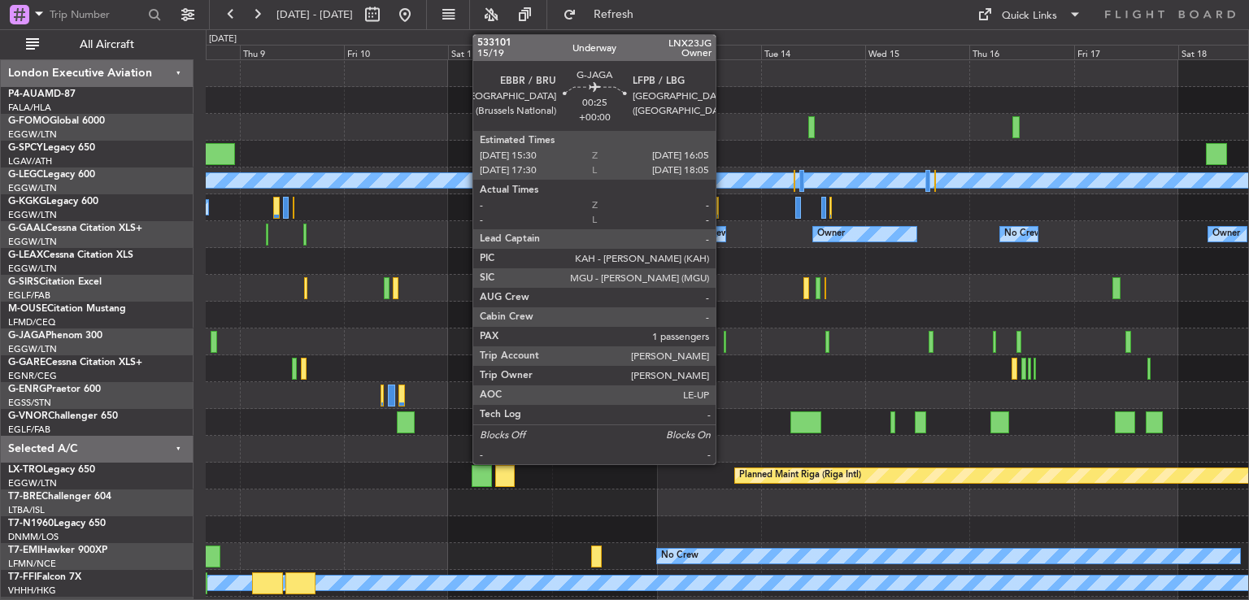
click at [724, 340] on div at bounding box center [725, 342] width 3 height 22
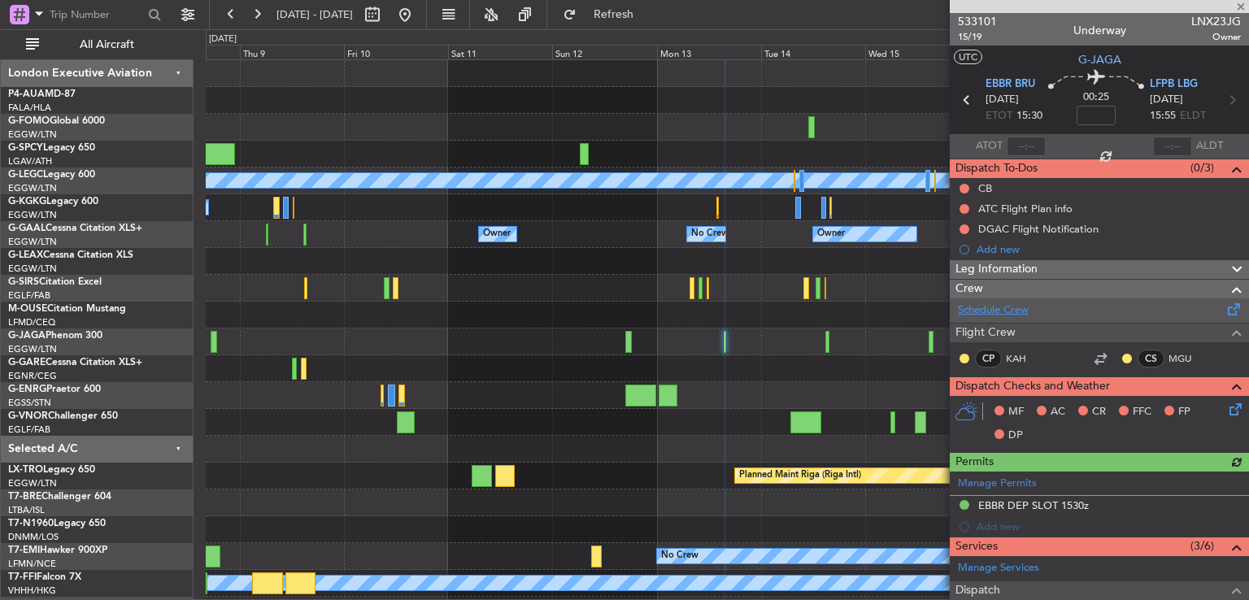
click at [993, 307] on link "Schedule Crew" at bounding box center [993, 310] width 71 height 16
